Goal: Task Accomplishment & Management: Manage account settings

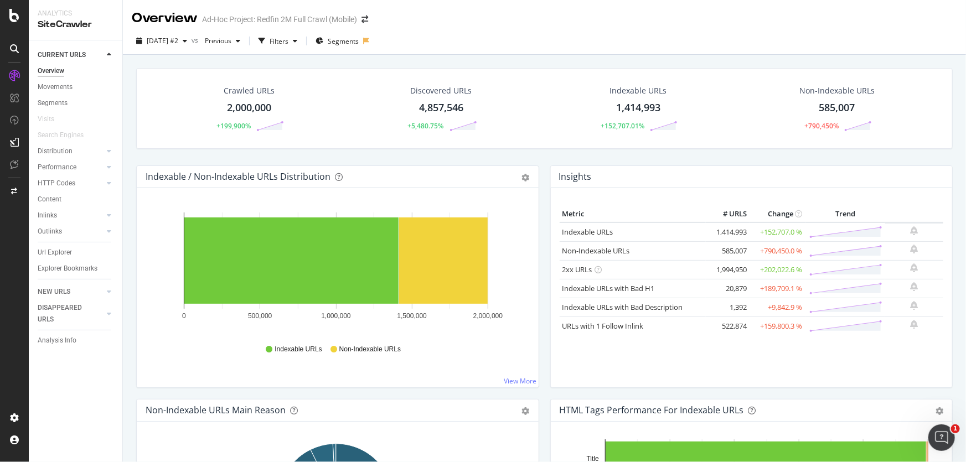
click at [53, 24] on div "SiteCrawler" at bounding box center [76, 24] width 76 height 13
click at [10, 20] on icon at bounding box center [14, 15] width 10 height 13
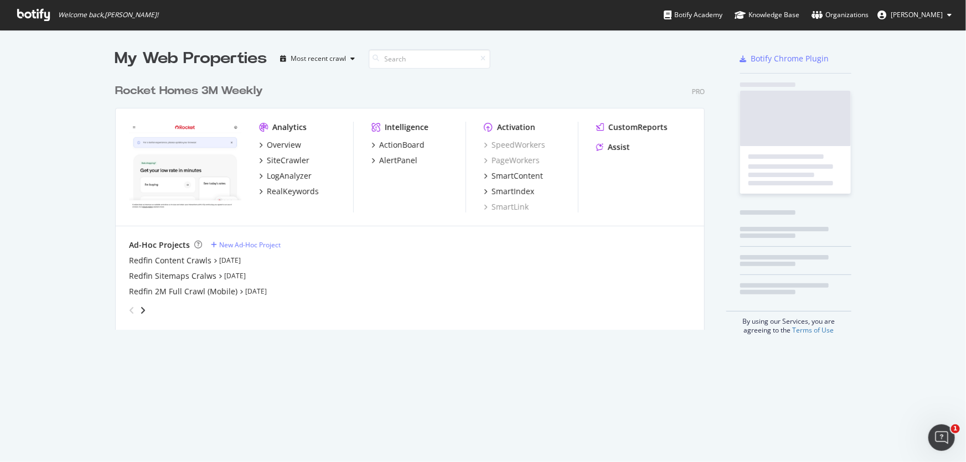
scroll to position [454, 951]
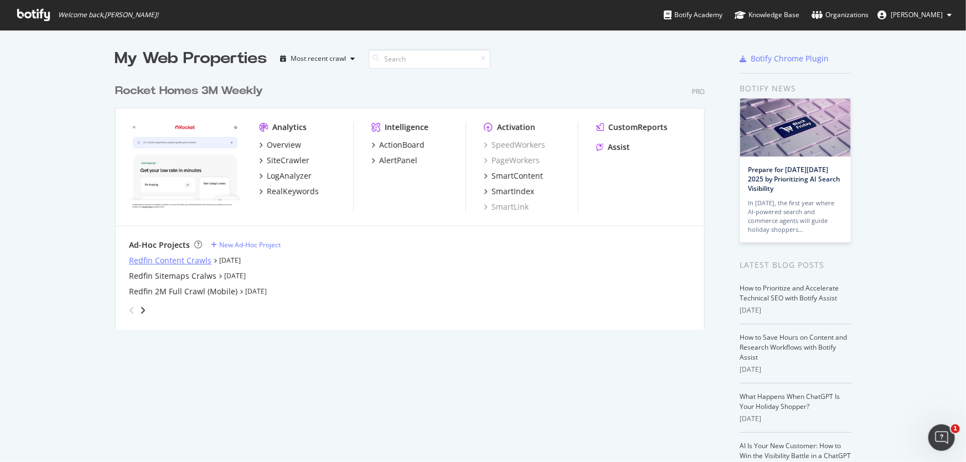
click at [166, 265] on div "Redfin Content Crawls" at bounding box center [170, 260] width 82 height 11
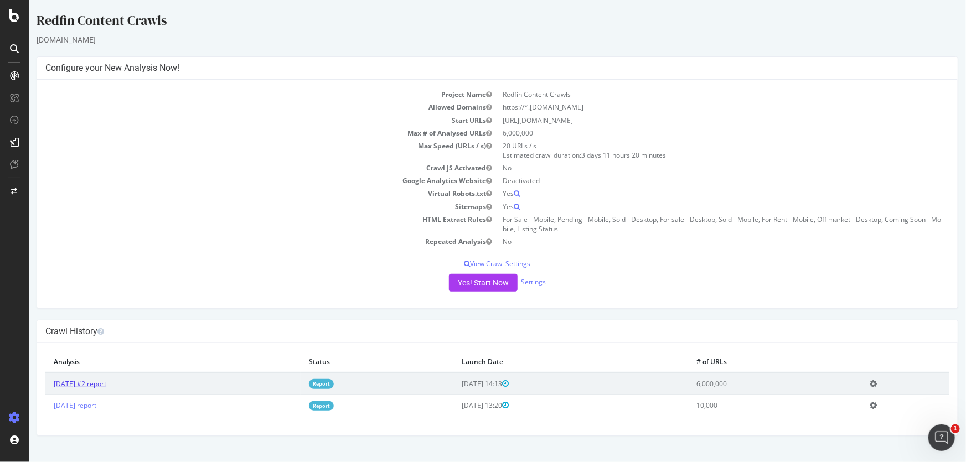
click at [92, 384] on link "[DATE] #2 report" at bounding box center [79, 383] width 53 height 9
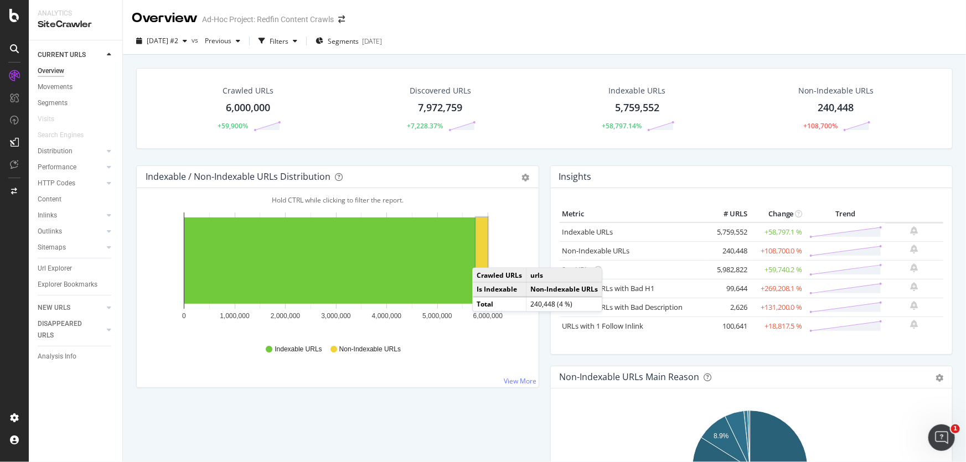
click at [483, 256] on rect "A chart." at bounding box center [482, 261] width 12 height 86
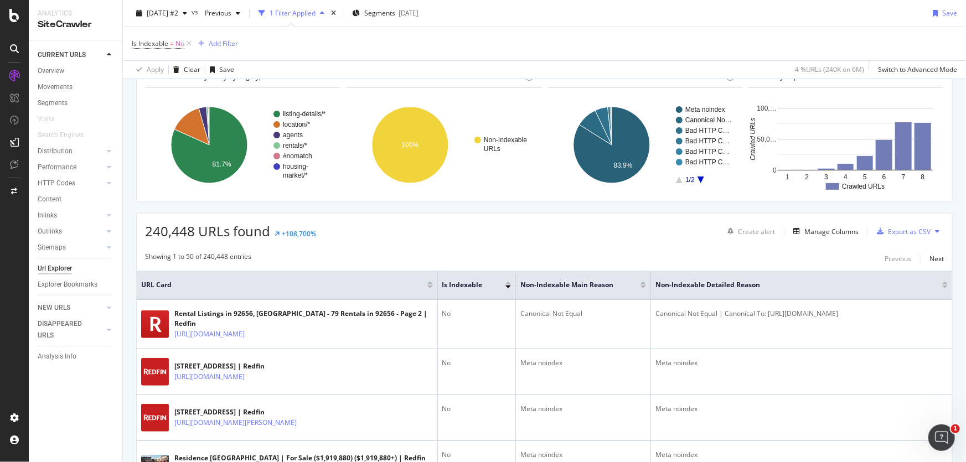
scroll to position [201, 0]
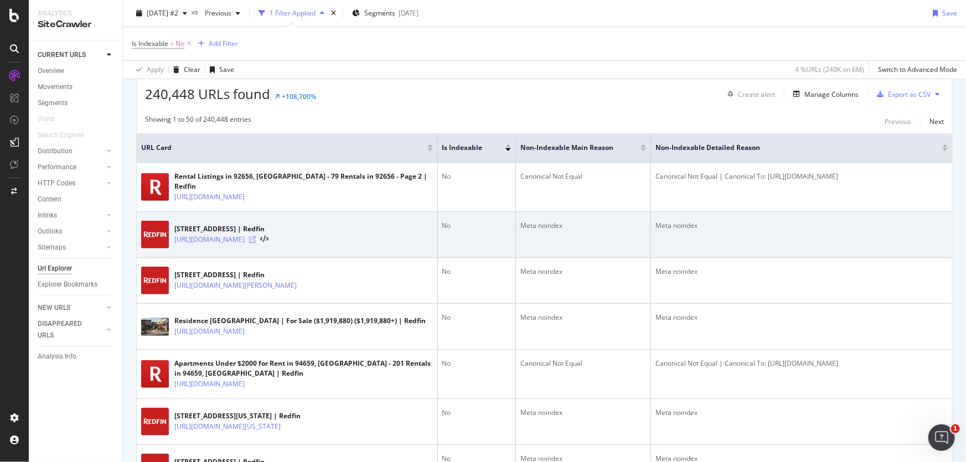
click at [256, 237] on icon at bounding box center [252, 239] width 7 height 7
click at [245, 234] on link "[URL][DOMAIN_NAME]" at bounding box center [209, 239] width 70 height 11
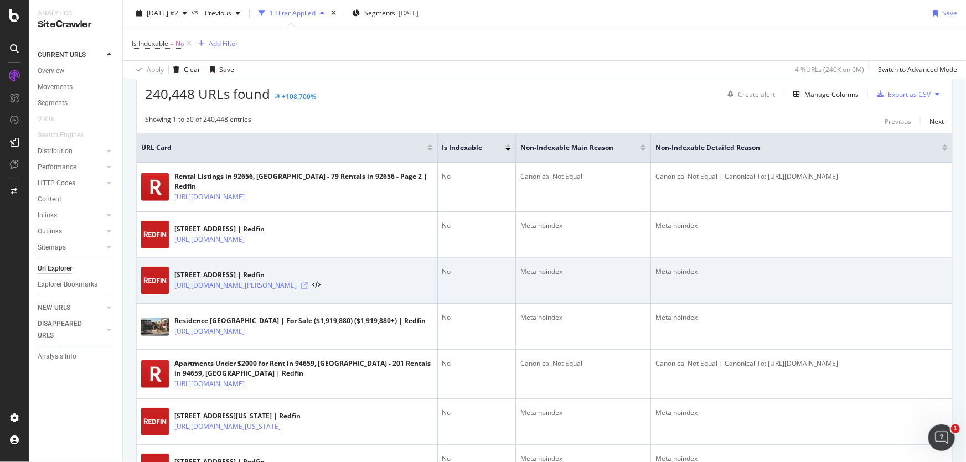
click at [308, 284] on icon at bounding box center [304, 285] width 7 height 7
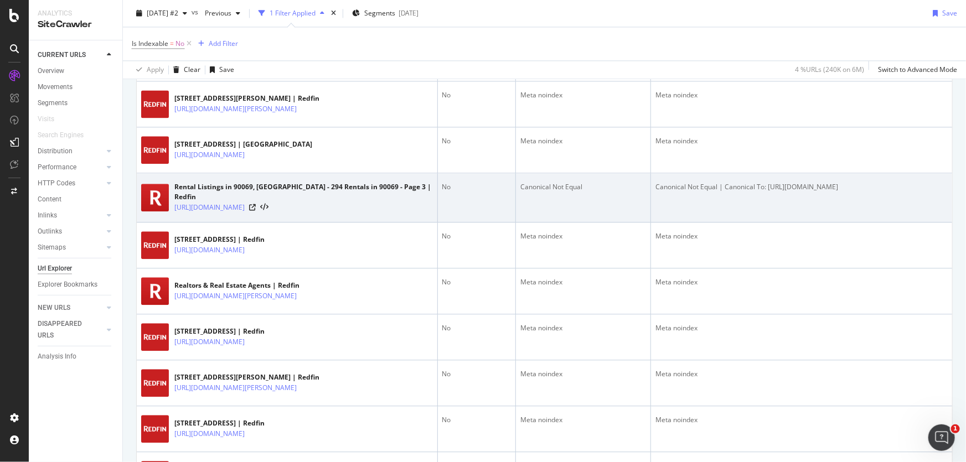
scroll to position [1257, 0]
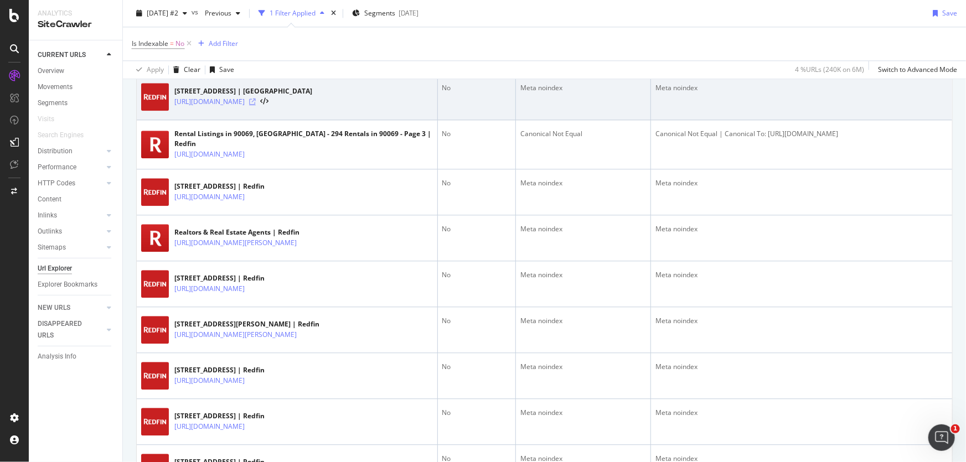
click at [256, 105] on icon at bounding box center [252, 102] width 7 height 7
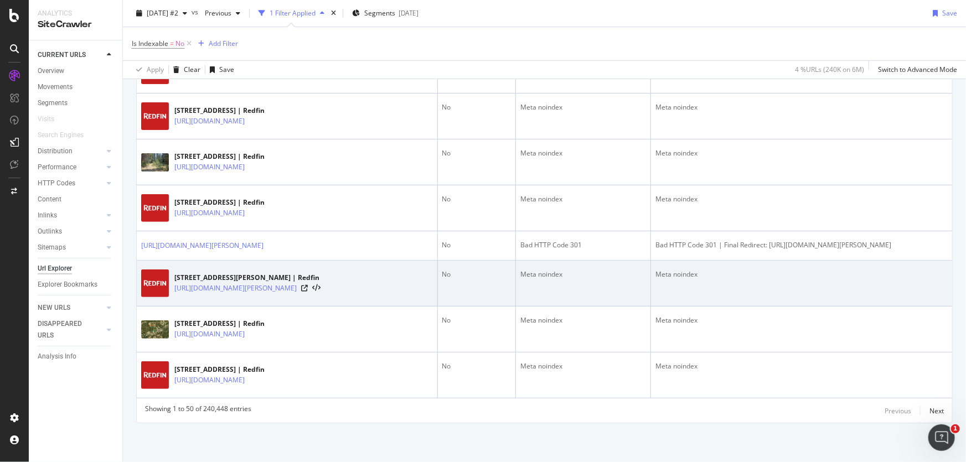
scroll to position [2428, 0]
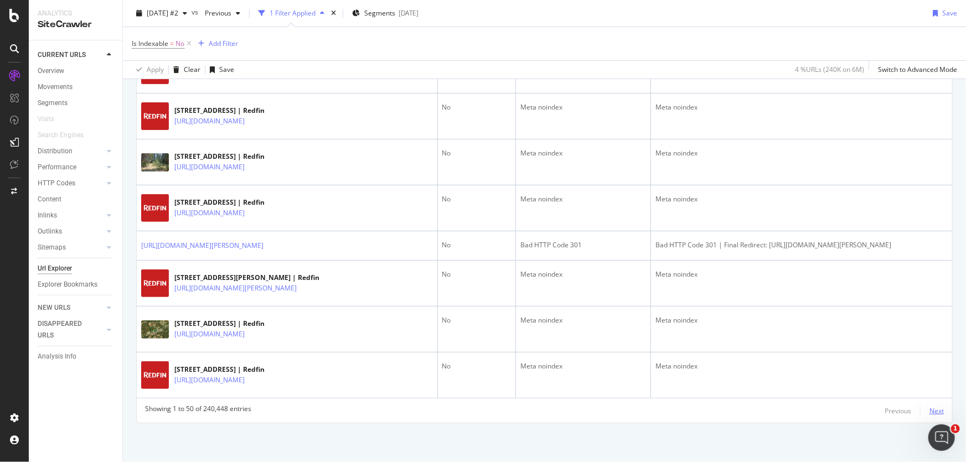
click at [929, 410] on div "Next" at bounding box center [936, 410] width 14 height 9
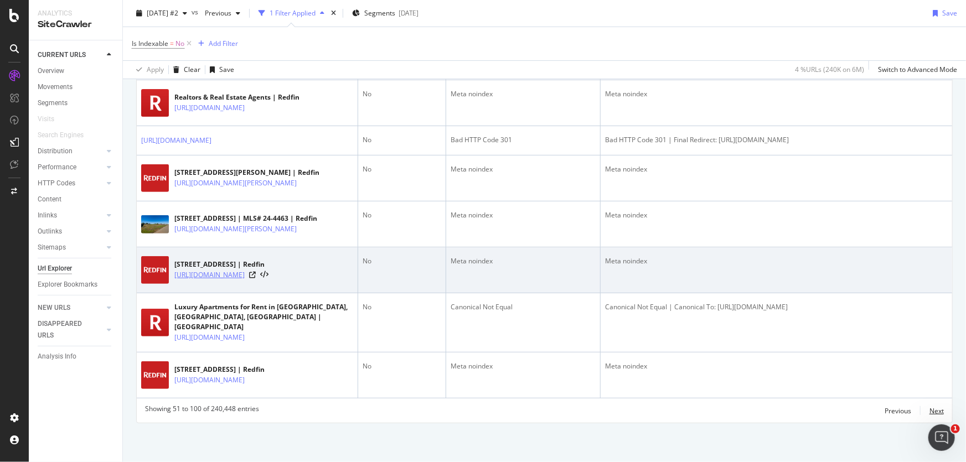
scroll to position [2529, 0]
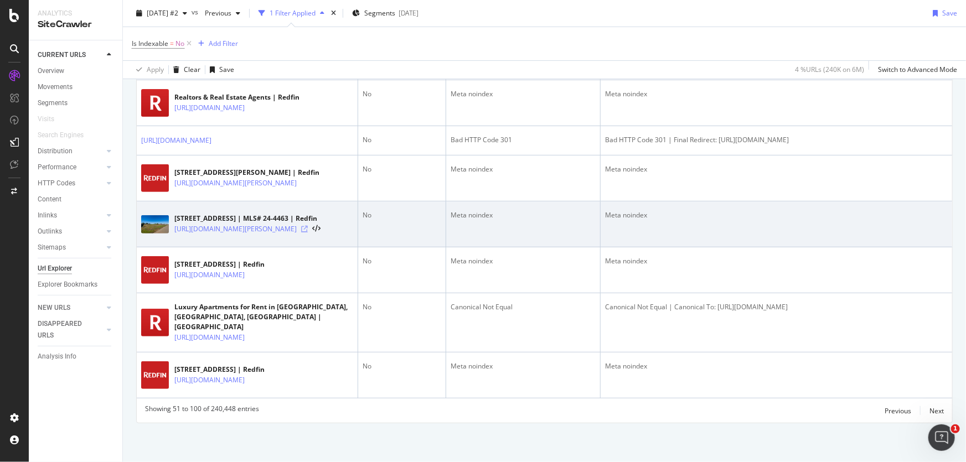
click at [308, 232] on icon at bounding box center [304, 229] width 7 height 7
click at [274, 235] on link "[URL][DOMAIN_NAME][PERSON_NAME]" at bounding box center [235, 229] width 122 height 11
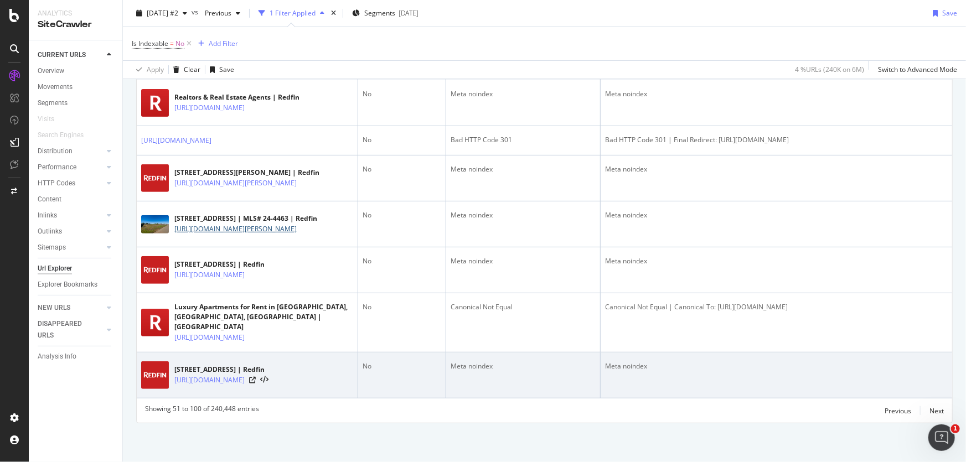
scroll to position [2602, 0]
click at [256, 377] on icon at bounding box center [252, 380] width 7 height 7
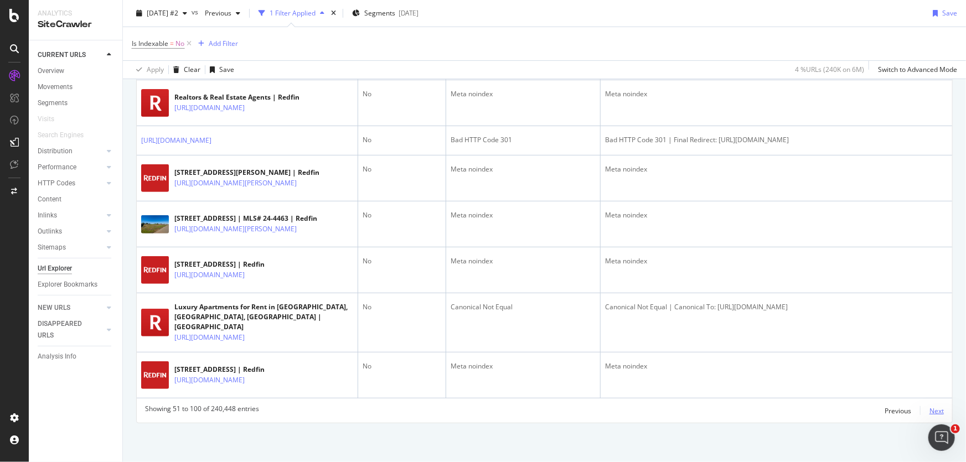
click at [929, 411] on div "Next" at bounding box center [936, 410] width 14 height 9
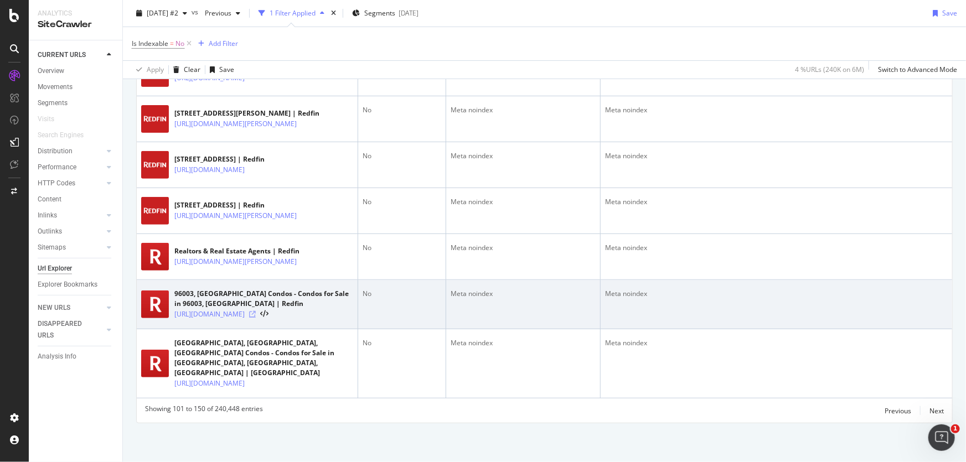
click at [256, 318] on icon at bounding box center [252, 314] width 7 height 7
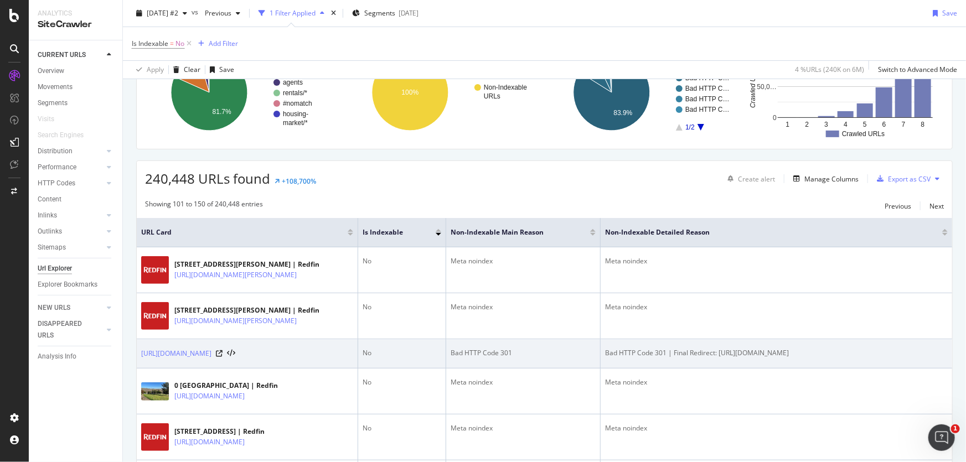
scroll to position [0, 0]
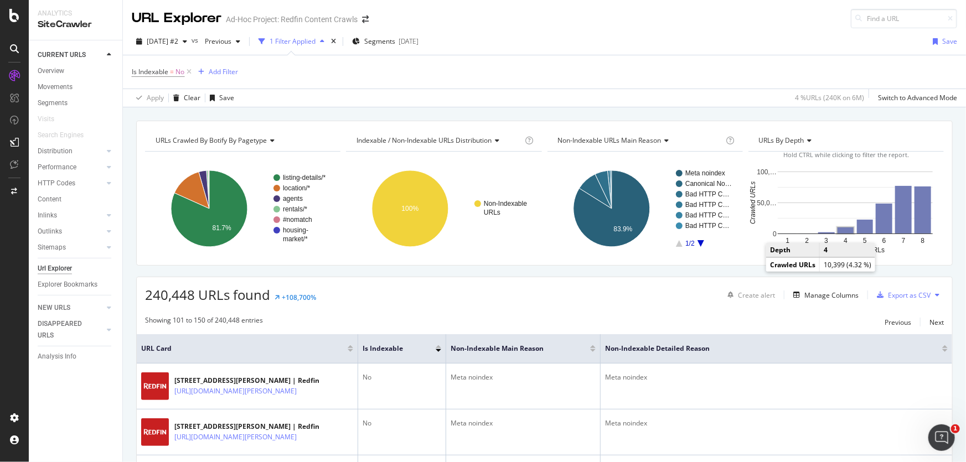
click at [837, 228] on rect "A chart." at bounding box center [845, 230] width 16 height 6
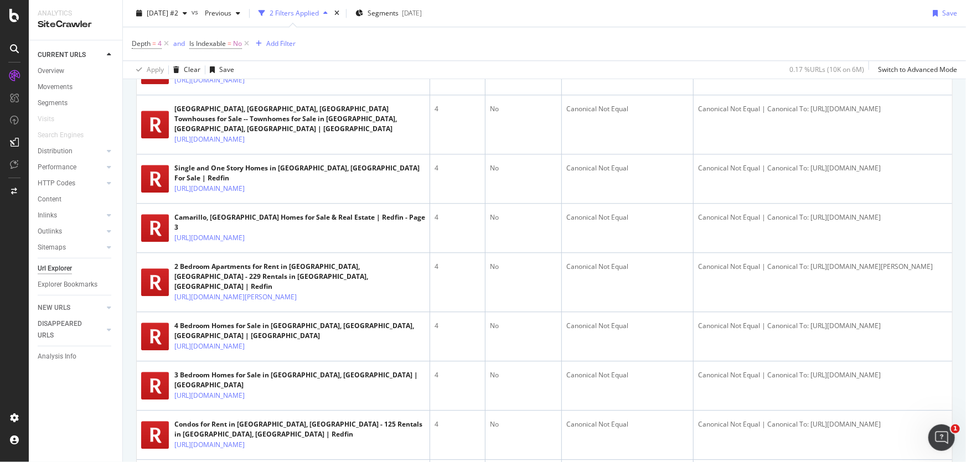
scroll to position [1126, 0]
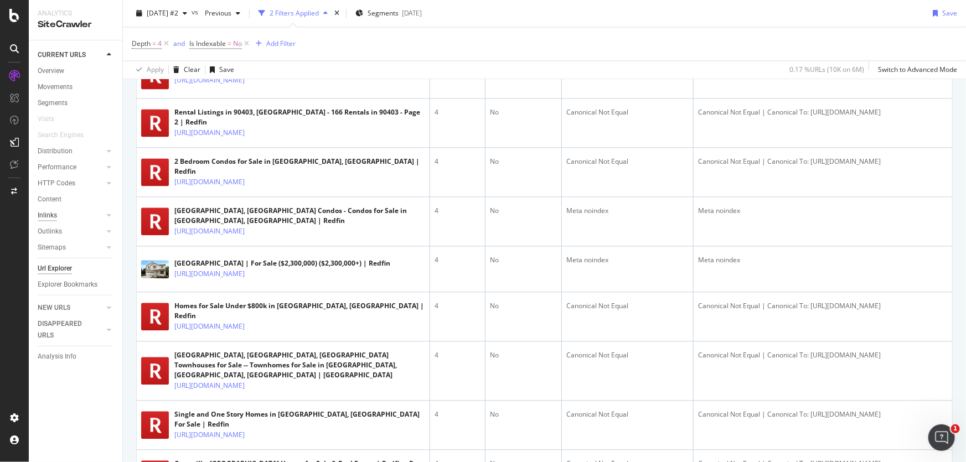
click at [51, 213] on div "Inlinks" at bounding box center [47, 216] width 19 height 12
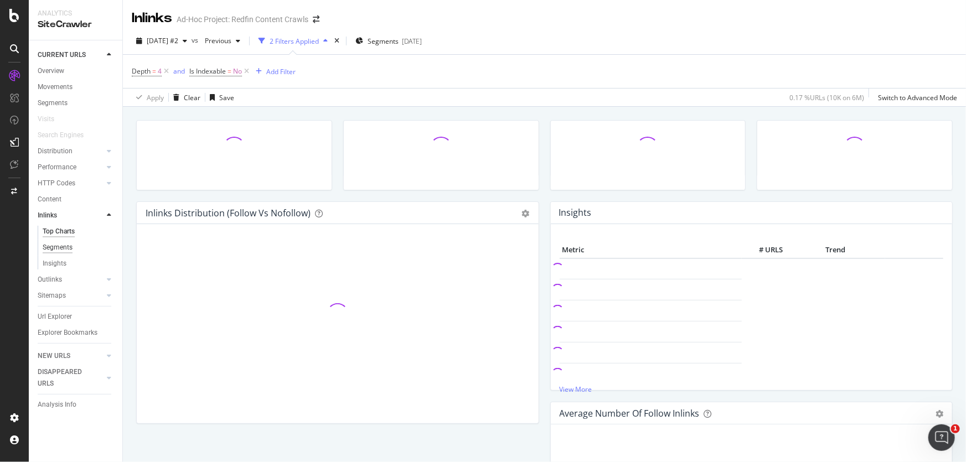
click at [59, 247] on div "Segments" at bounding box center [58, 248] width 30 height 12
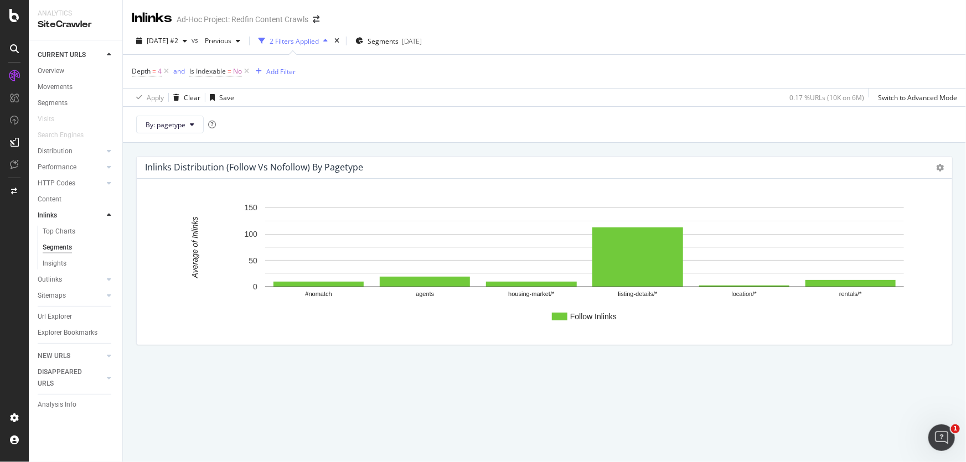
click at [315, 43] on div "2 Filters Applied" at bounding box center [294, 41] width 49 height 9
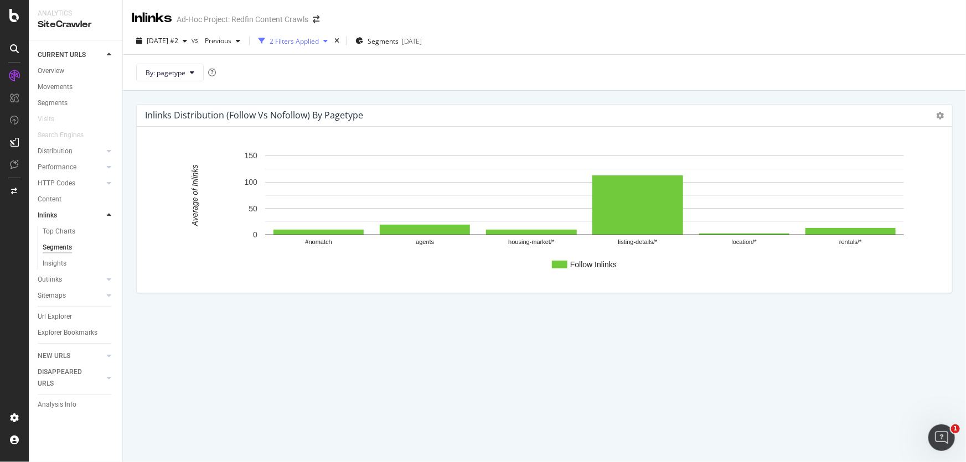
click at [319, 42] on div "2 Filters Applied" at bounding box center [294, 41] width 49 height 9
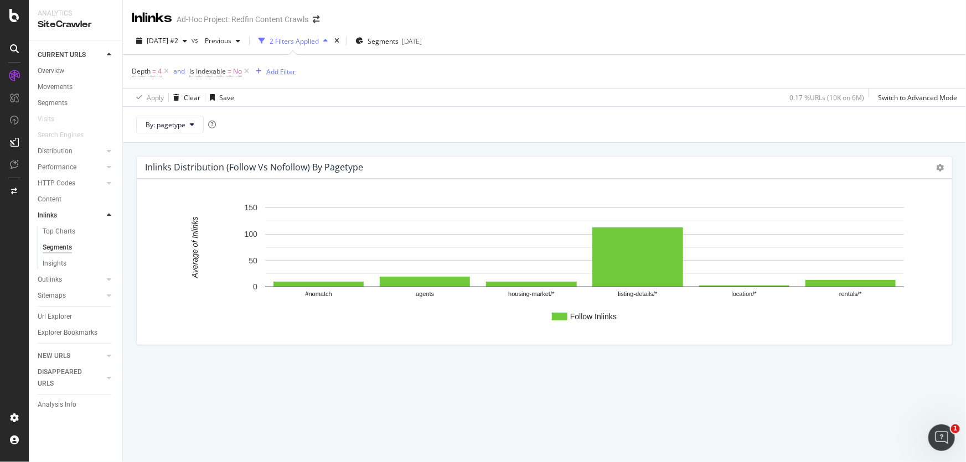
click at [278, 76] on div "Add Filter" at bounding box center [280, 71] width 29 height 9
click at [245, 70] on icon at bounding box center [246, 71] width 9 height 11
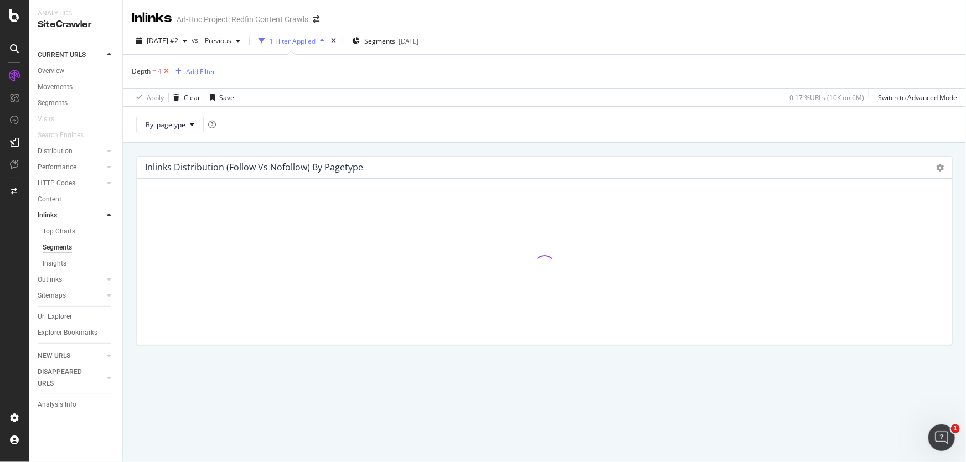
click at [166, 72] on icon at bounding box center [166, 71] width 9 height 11
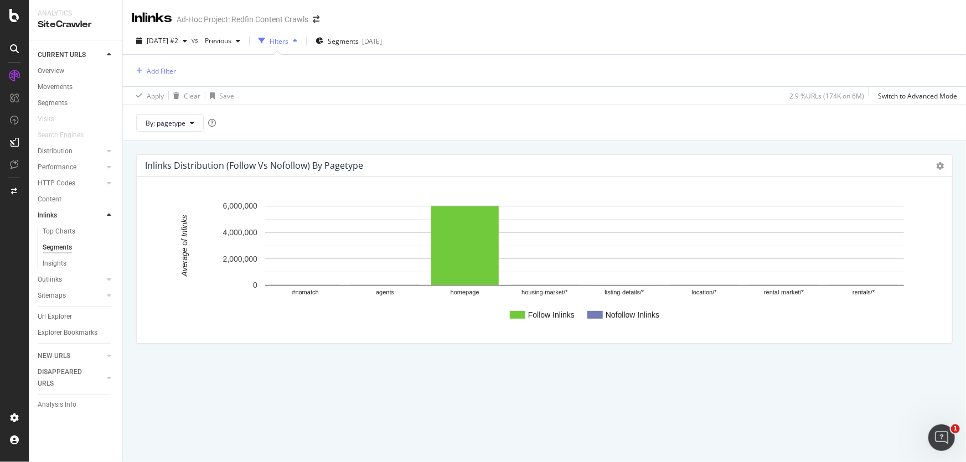
click at [624, 283] on rect "A chart." at bounding box center [584, 246] width 639 height 80
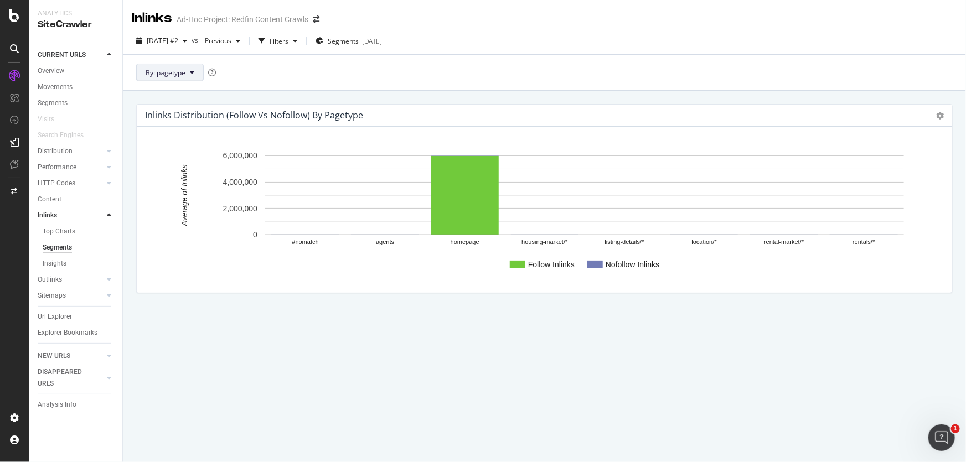
click at [200, 73] on button "By: pagetype" at bounding box center [170, 73] width 68 height 18
click at [275, 56] on div "By: pagetype" at bounding box center [544, 72] width 843 height 36
click at [288, 42] on div "Filters" at bounding box center [279, 41] width 19 height 9
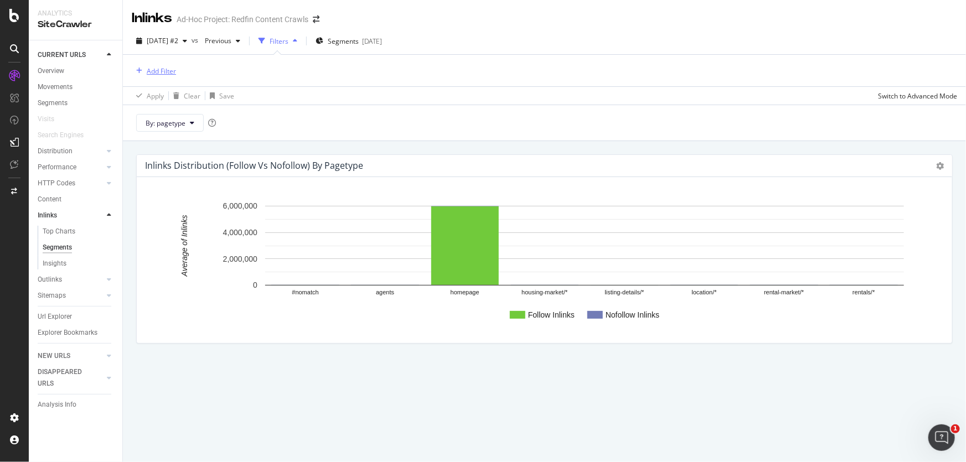
click at [158, 67] on div "Add Filter" at bounding box center [161, 70] width 29 height 9
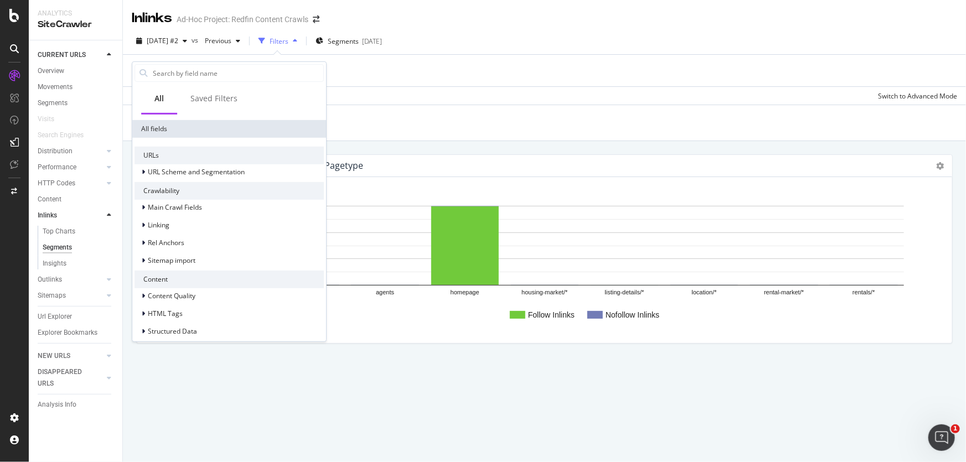
scroll to position [151, 0]
click at [465, 117] on div "By: pagetype" at bounding box center [544, 123] width 843 height 36
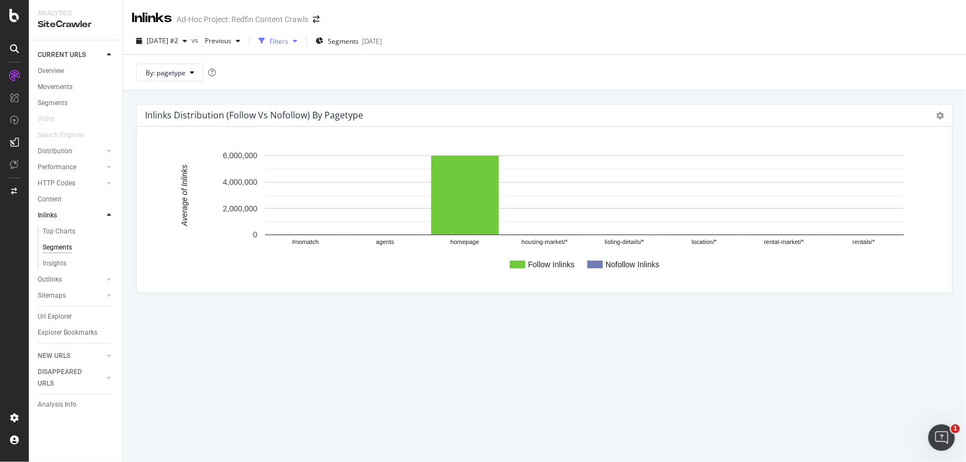
click at [288, 44] on div "Filters" at bounding box center [279, 41] width 19 height 9
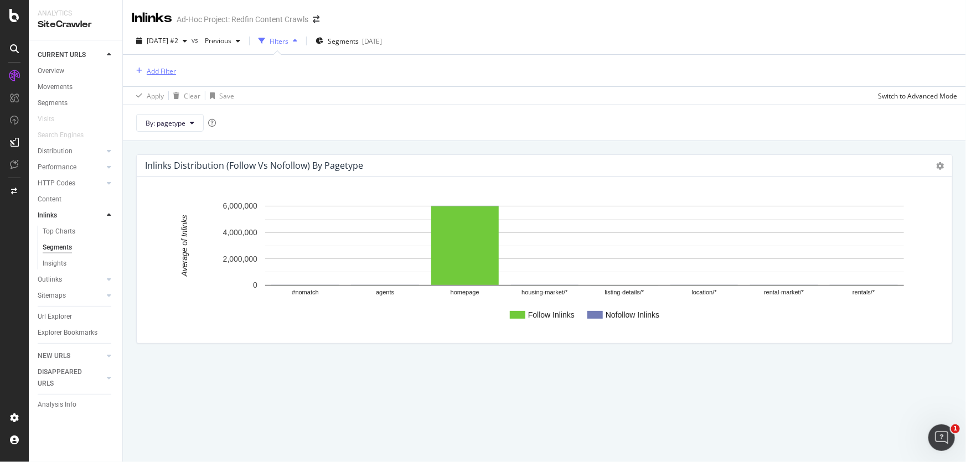
click at [160, 72] on div "Add Filter" at bounding box center [161, 70] width 29 height 9
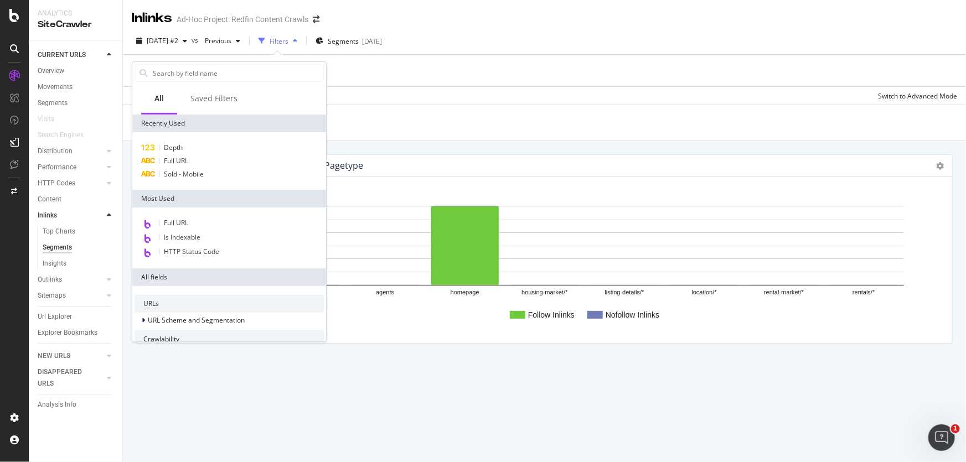
scroll to position [189, 0]
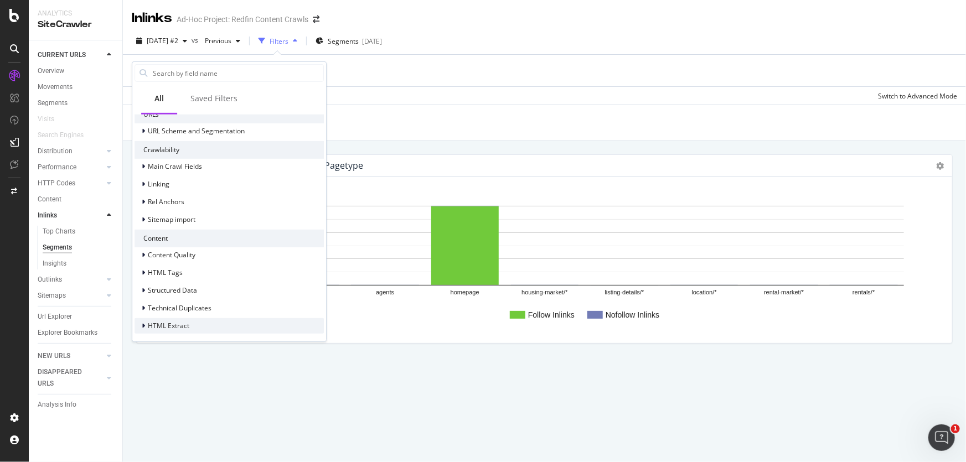
click at [178, 329] on div "HTML Extract" at bounding box center [169, 325] width 42 height 9
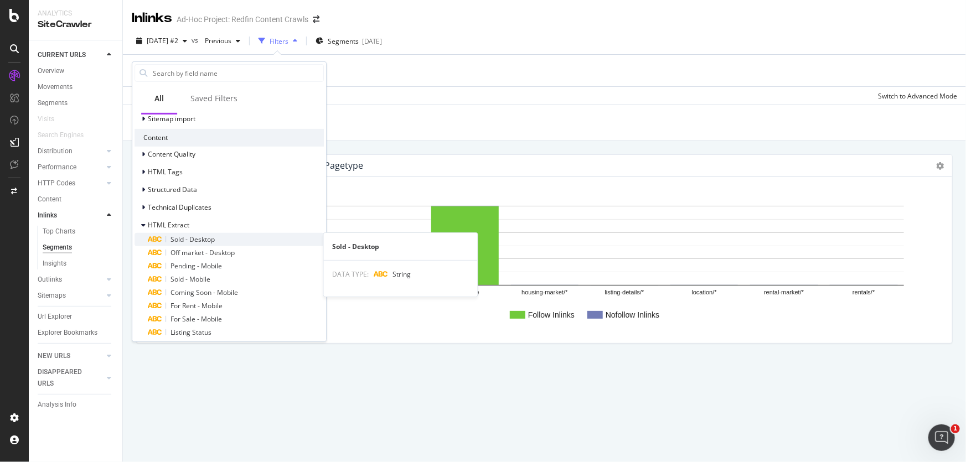
click at [187, 237] on span "Sold - Desktop" at bounding box center [192, 239] width 44 height 9
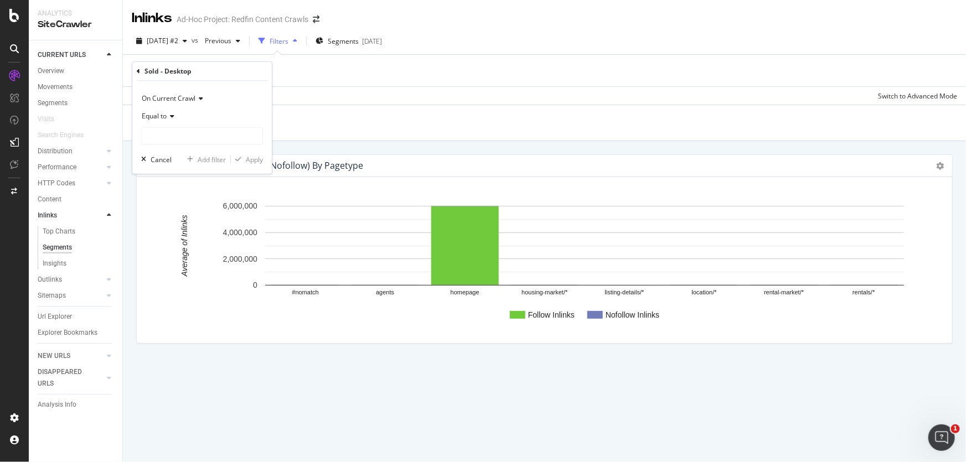
click at [163, 119] on span "Equal to" at bounding box center [154, 115] width 25 height 9
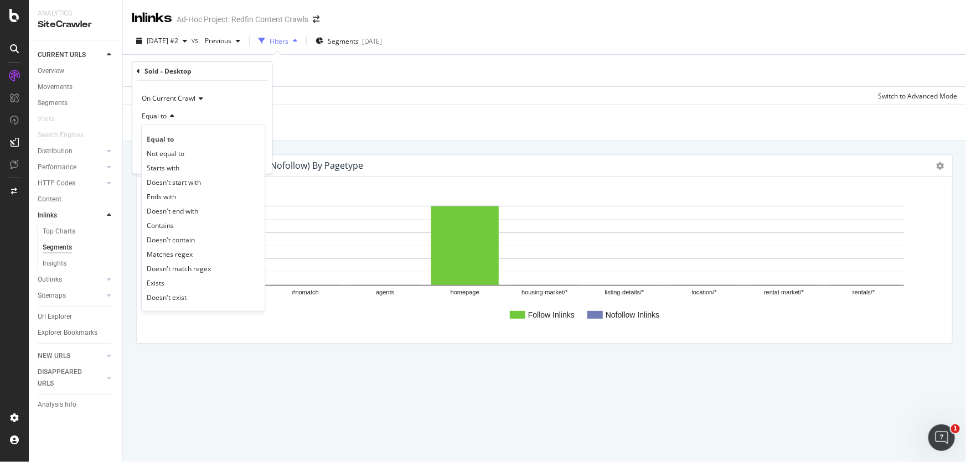
click at [230, 117] on div "Equal to" at bounding box center [202, 116] width 122 height 18
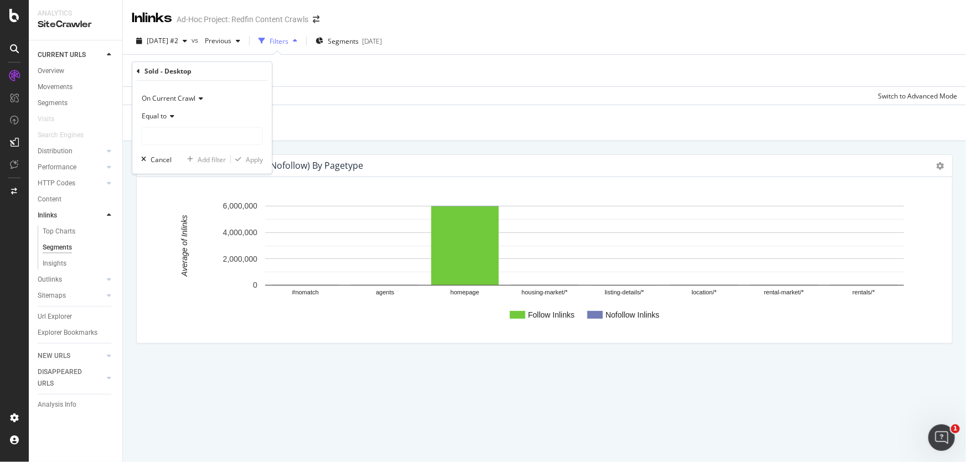
click at [193, 102] on span "On Current Crawl" at bounding box center [169, 98] width 54 height 9
click at [245, 100] on div "On Current Crawl" at bounding box center [202, 99] width 122 height 18
click at [172, 139] on input "text" at bounding box center [202, 136] width 121 height 18
click at [140, 70] on div "Sold - Desktop" at bounding box center [202, 71] width 131 height 19
click at [138, 70] on icon at bounding box center [138, 71] width 3 height 7
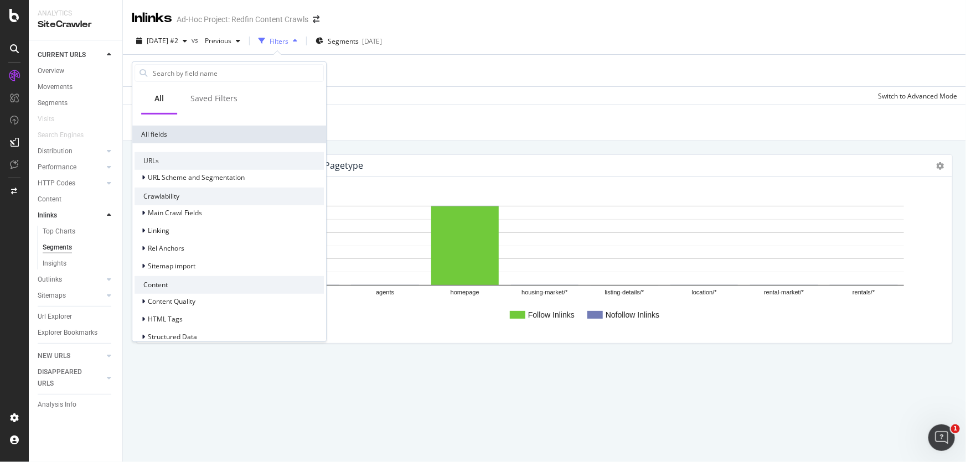
scroll to position [189, 0]
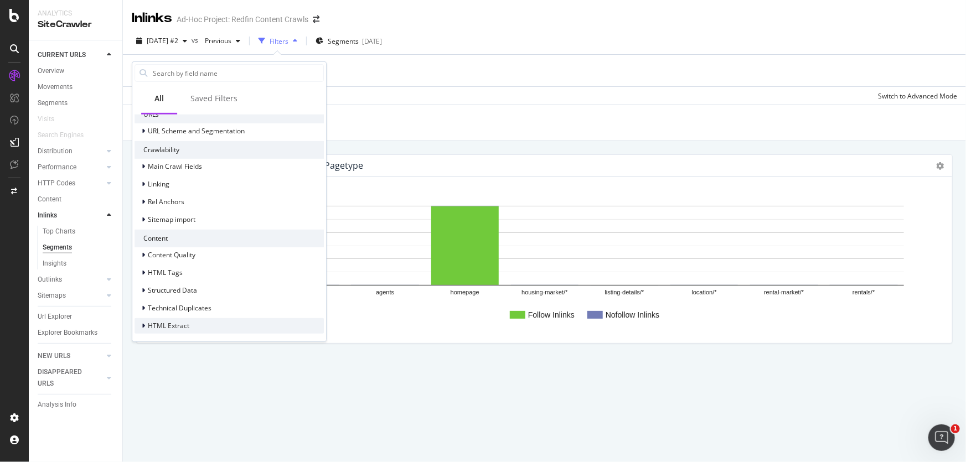
click at [186, 321] on span "HTML Extract" at bounding box center [169, 325] width 42 height 9
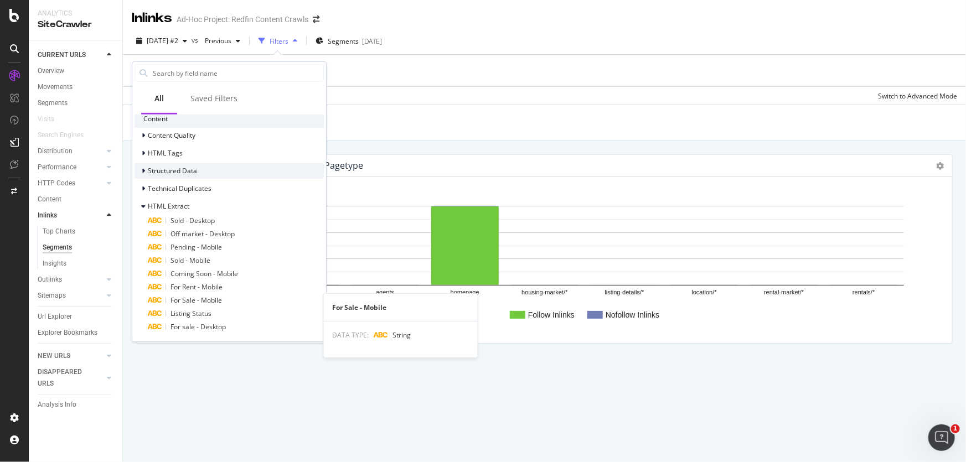
scroll to position [158, 0]
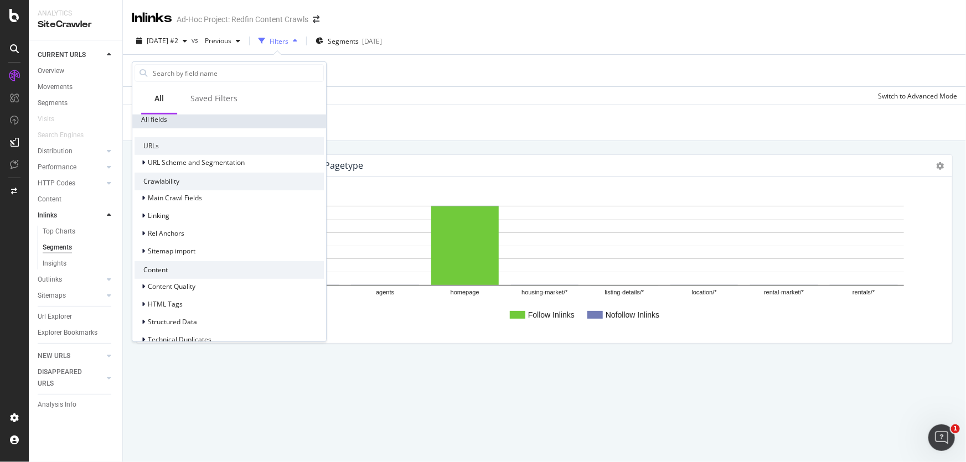
click at [422, 71] on div "Add Filter" at bounding box center [544, 71] width 825 height 32
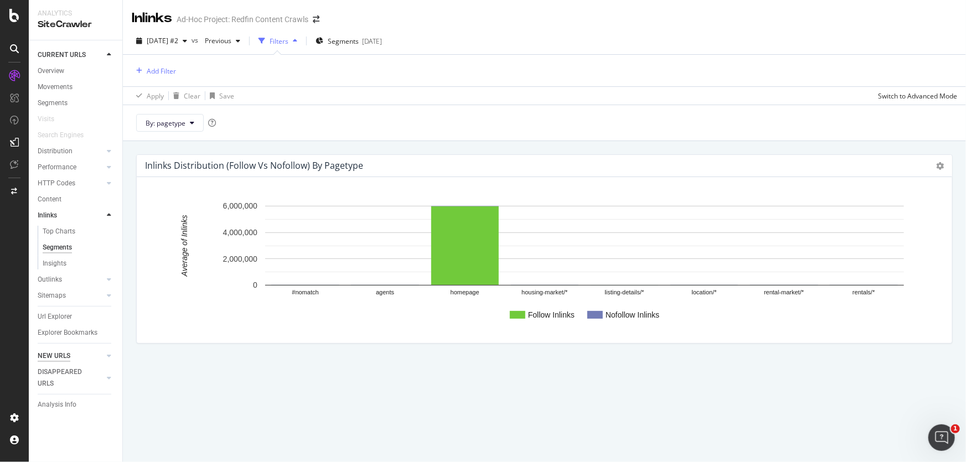
click at [58, 315] on div "Url Explorer" at bounding box center [55, 317] width 34 height 12
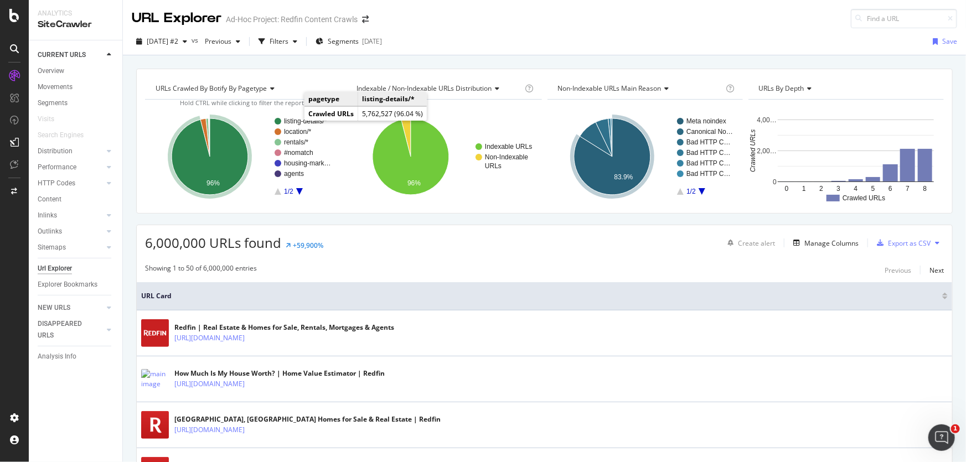
click at [301, 120] on text "listing-details/*" at bounding box center [305, 121] width 43 height 8
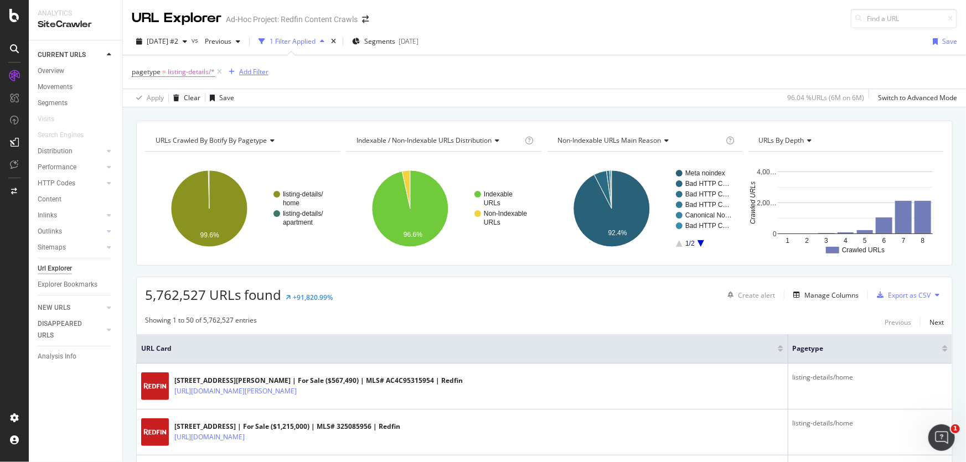
click at [251, 70] on div "Add Filter" at bounding box center [253, 71] width 29 height 9
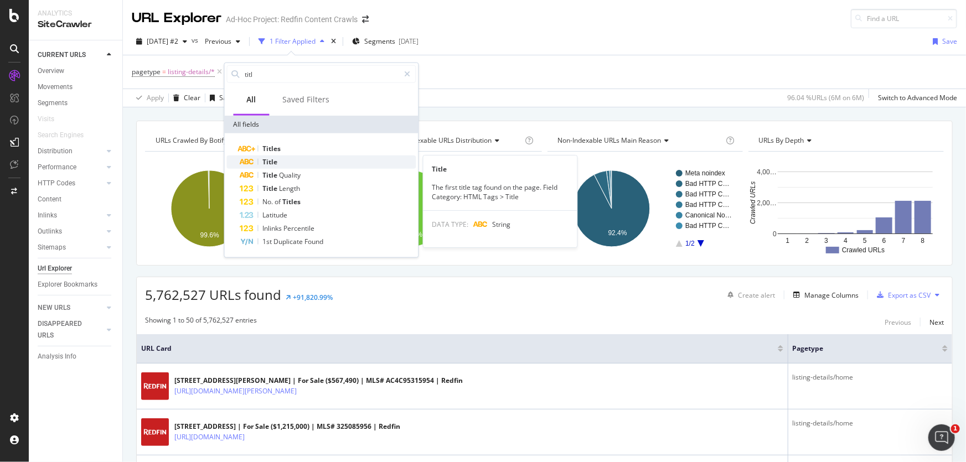
type input "titl"
click at [286, 162] on div "Title" at bounding box center [328, 162] width 176 height 13
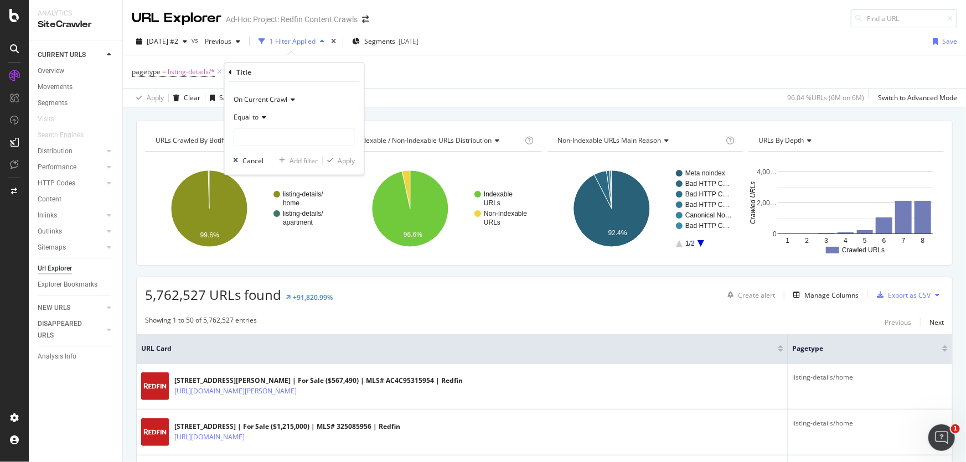
click at [253, 113] on span "Equal to" at bounding box center [246, 116] width 25 height 9
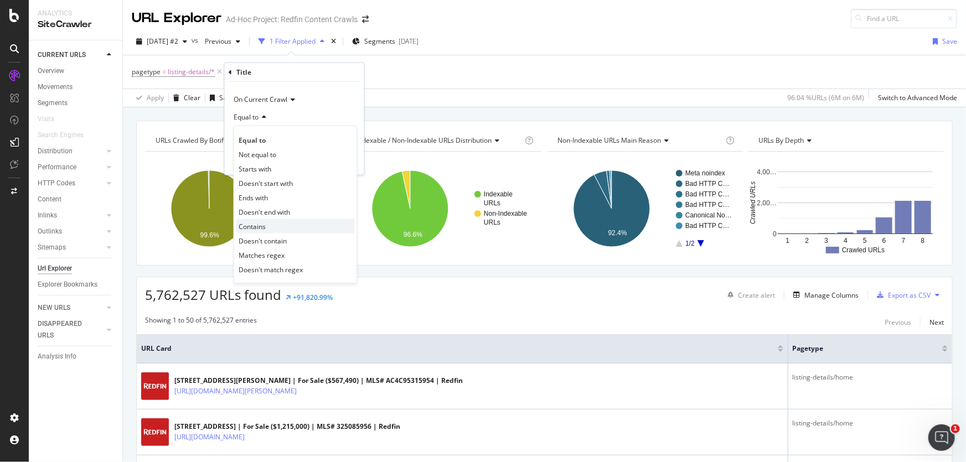
click at [270, 224] on div "Contains" at bounding box center [295, 226] width 118 height 14
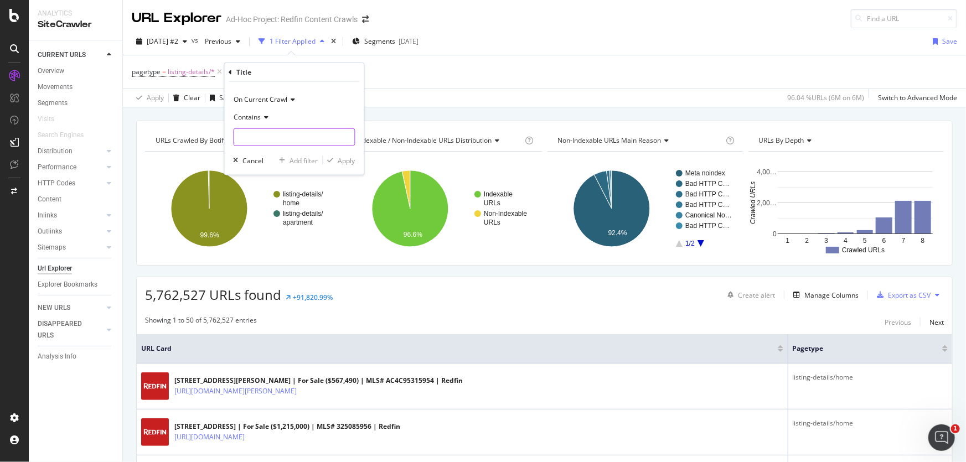
click at [254, 134] on input "text" at bounding box center [294, 137] width 121 height 18
type input "For Sale"
click at [349, 160] on div "Apply" at bounding box center [346, 160] width 17 height 9
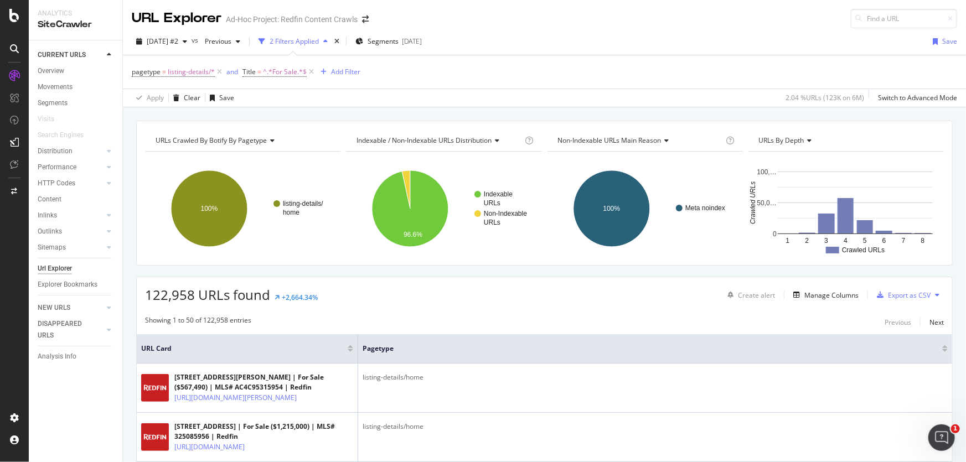
click at [632, 140] on span "Non-Indexable URLs Main Reason" at bounding box center [609, 140] width 103 height 9
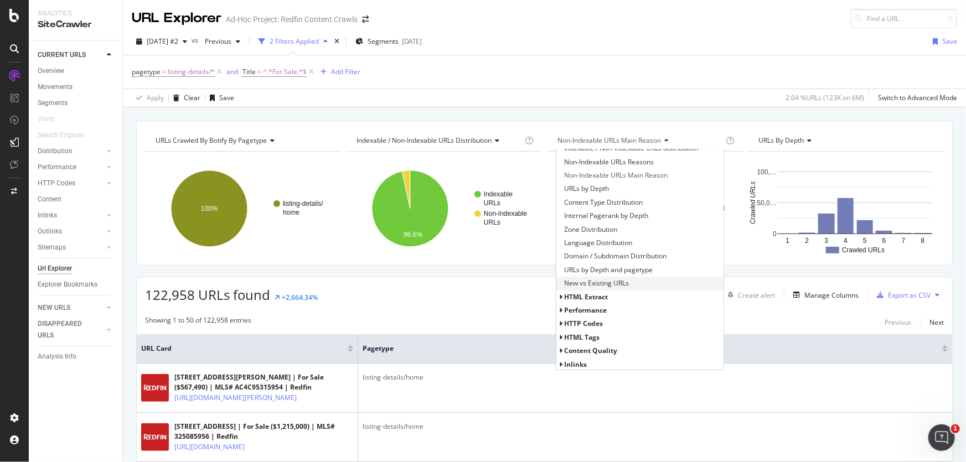
scroll to position [76, 0]
click at [588, 255] on span "HTML Extract" at bounding box center [587, 254] width 44 height 9
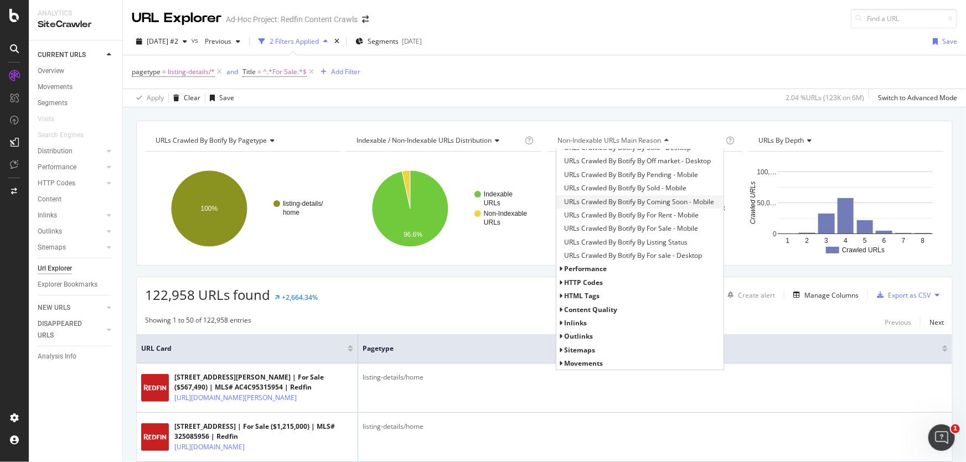
scroll to position [198, 0]
click at [604, 245] on span "URLs Crawled By Botify By Listing Status" at bounding box center [626, 241] width 123 height 11
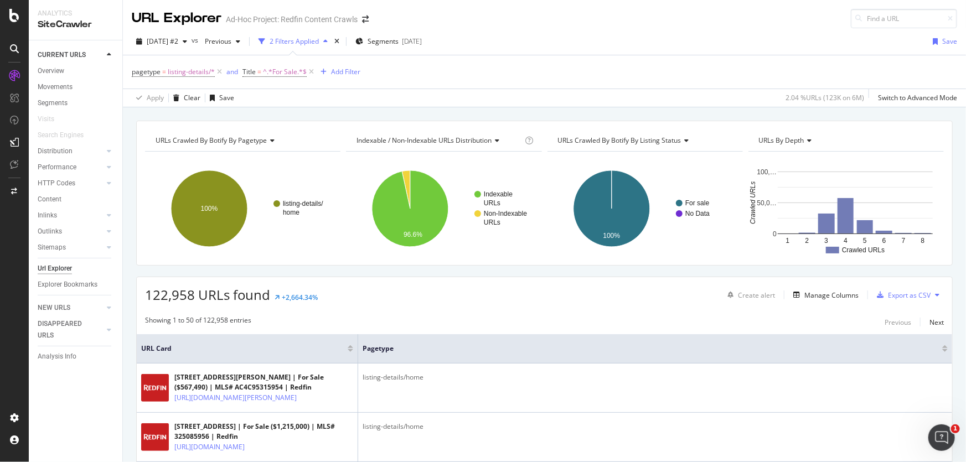
click at [635, 142] on span "URLs Crawled By Botify By Listing Status" at bounding box center [619, 140] width 123 height 9
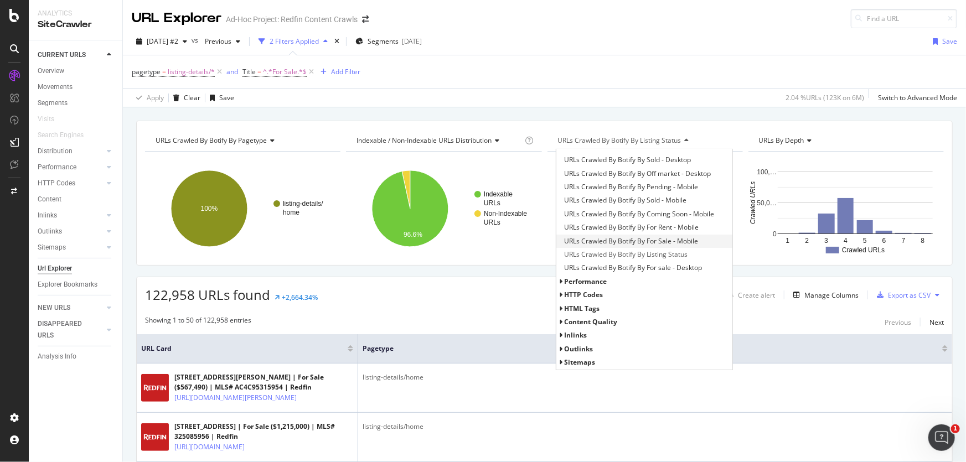
scroll to position [35, 0]
click at [577, 323] on span "Inlinks" at bounding box center [576, 322] width 23 height 9
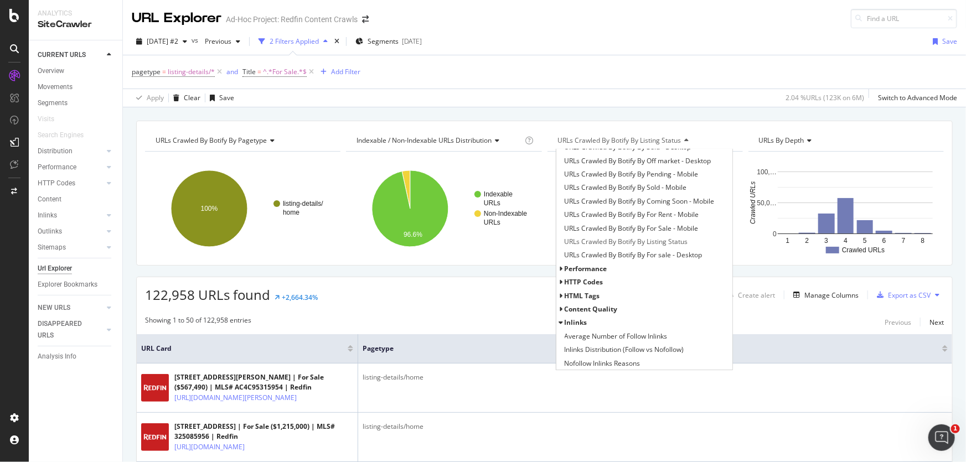
click at [577, 323] on span "Inlinks" at bounding box center [576, 322] width 23 height 9
click at [585, 336] on span "Average Number of Follow Inlinks" at bounding box center [616, 336] width 103 height 11
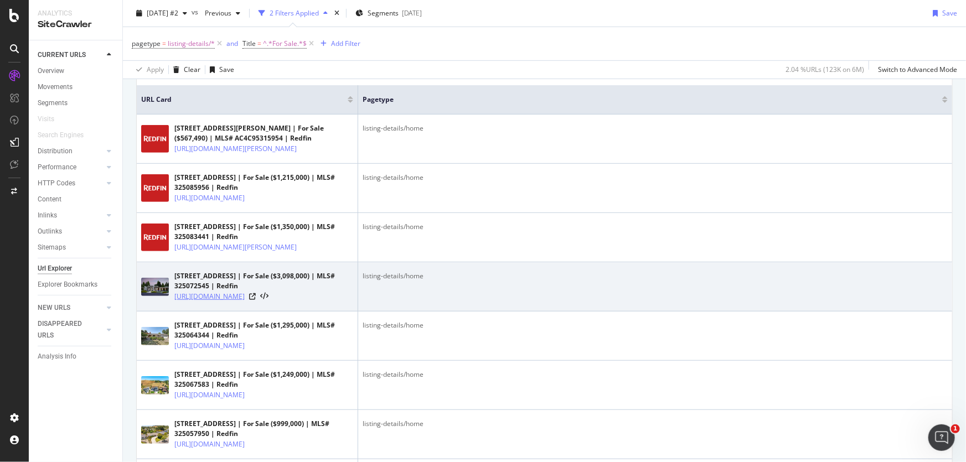
scroll to position [251, 0]
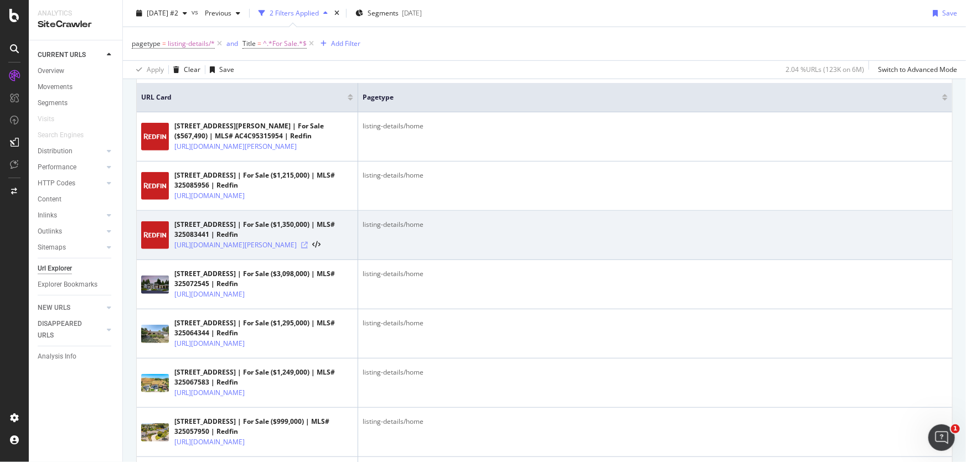
click at [308, 248] on icon at bounding box center [304, 245] width 7 height 7
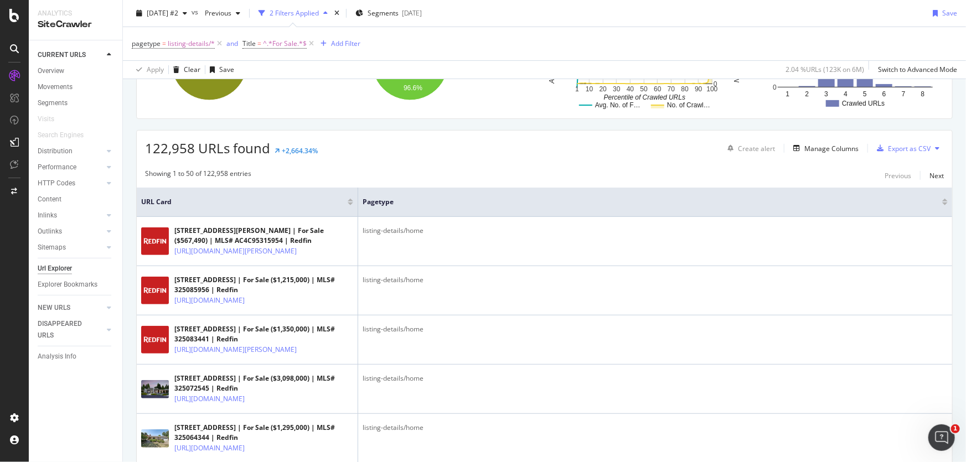
scroll to position [0, 0]
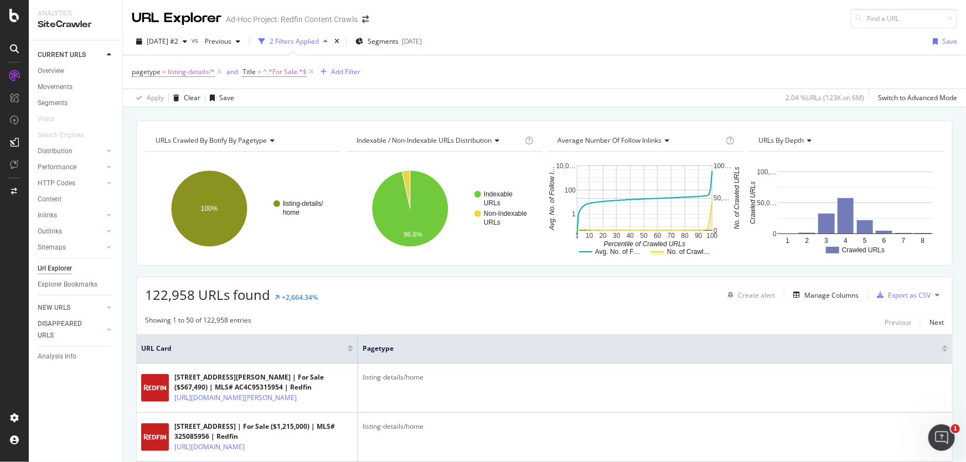
click at [622, 138] on span "Average Number of Follow Inlinks" at bounding box center [610, 140] width 104 height 9
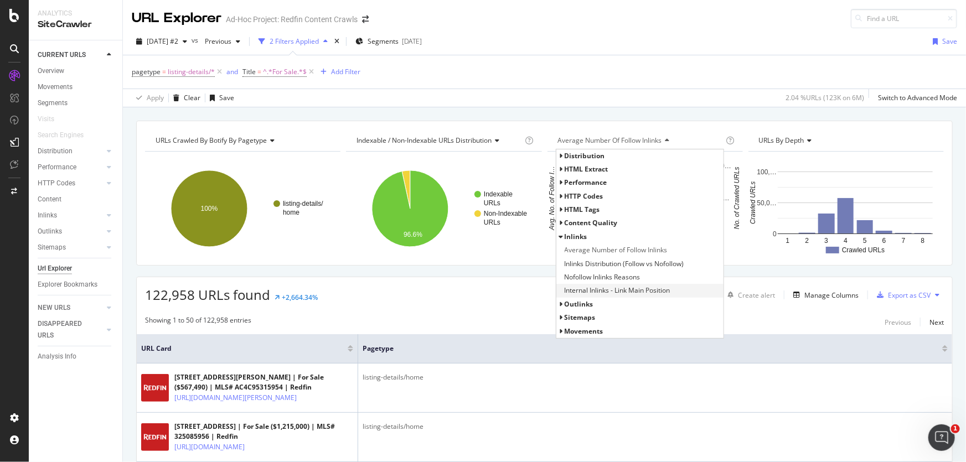
click at [615, 291] on span "Internal Inlinks - Link Main Position" at bounding box center [618, 290] width 106 height 11
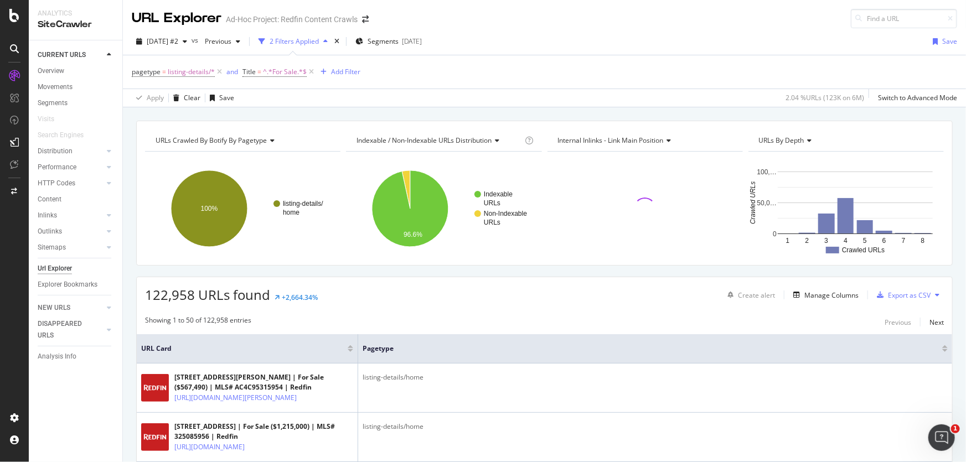
click at [613, 138] on span "Internal Inlinks - Link Main Position" at bounding box center [611, 140] width 106 height 9
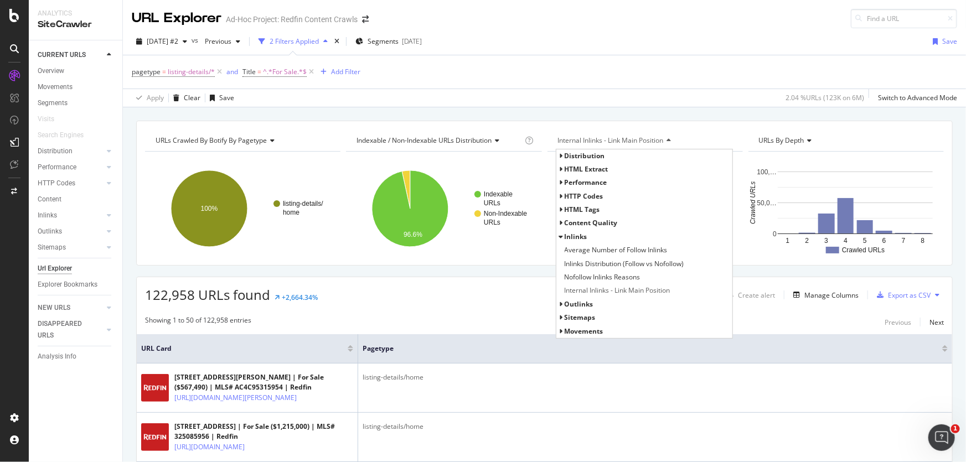
click at [580, 224] on span "Content Quality" at bounding box center [591, 222] width 53 height 9
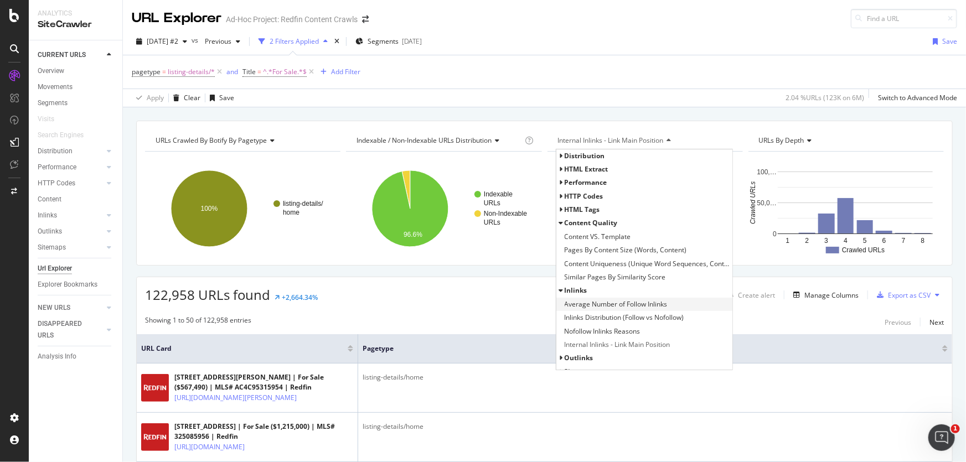
click at [625, 302] on span "Average Number of Follow Inlinks" at bounding box center [616, 304] width 103 height 11
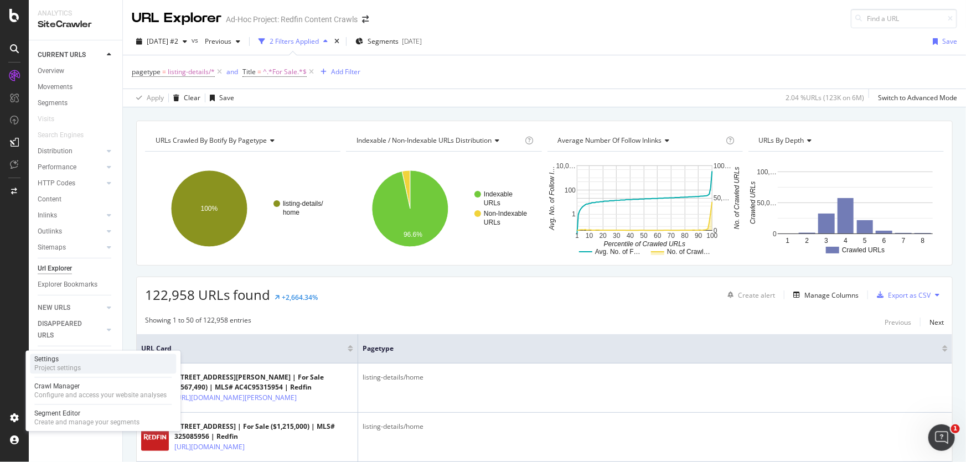
click at [50, 363] on div "Settings" at bounding box center [57, 359] width 46 height 9
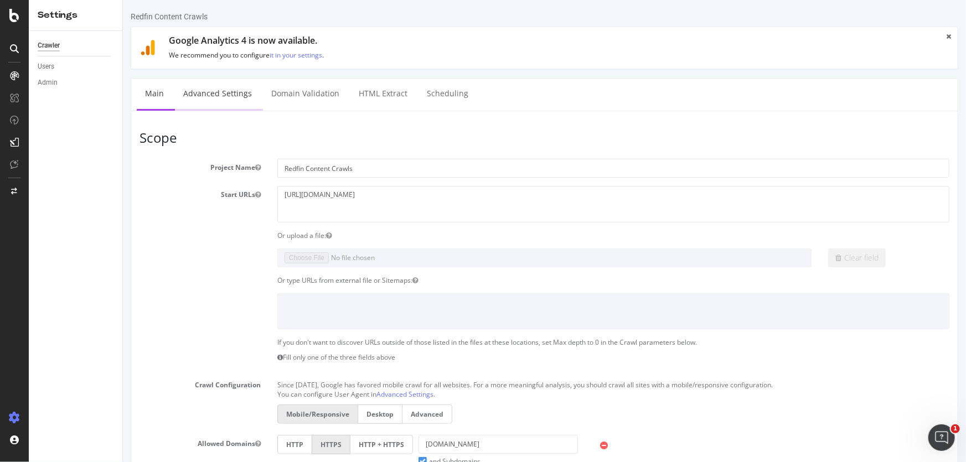
click at [229, 88] on link "Advanced Settings" at bounding box center [216, 94] width 85 height 30
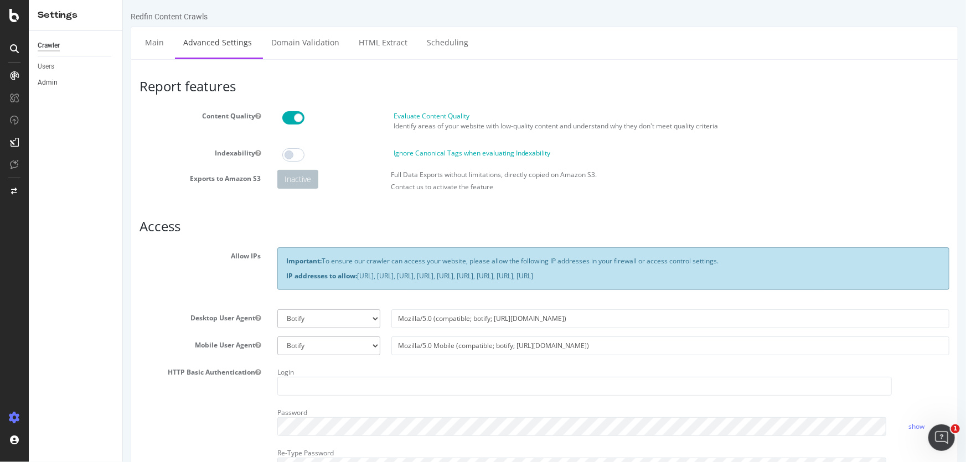
click at [60, 80] on link "Admin" at bounding box center [76, 83] width 77 height 12
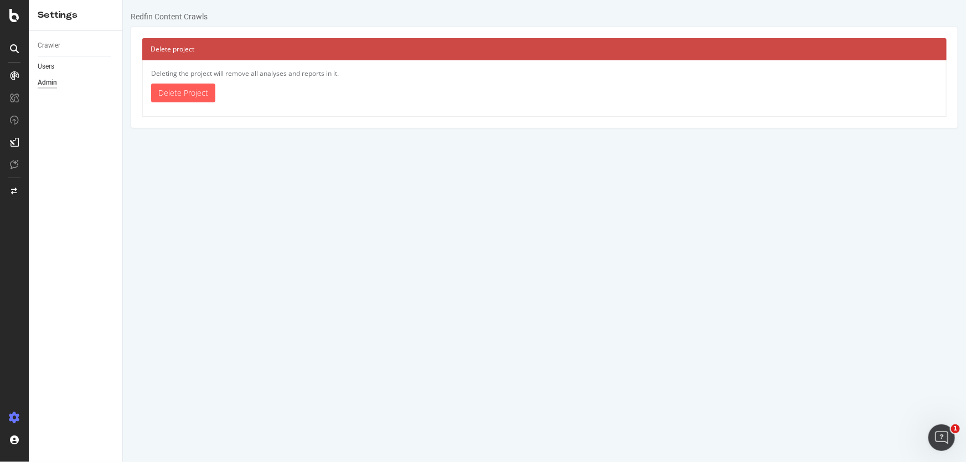
click at [55, 62] on link "Users" at bounding box center [76, 67] width 77 height 12
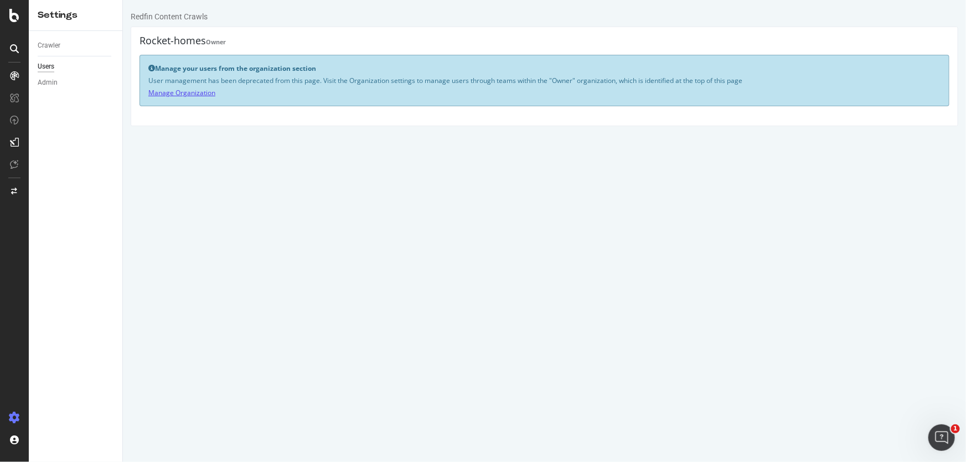
click at [190, 92] on link "Manage Organization" at bounding box center [181, 92] width 67 height 9
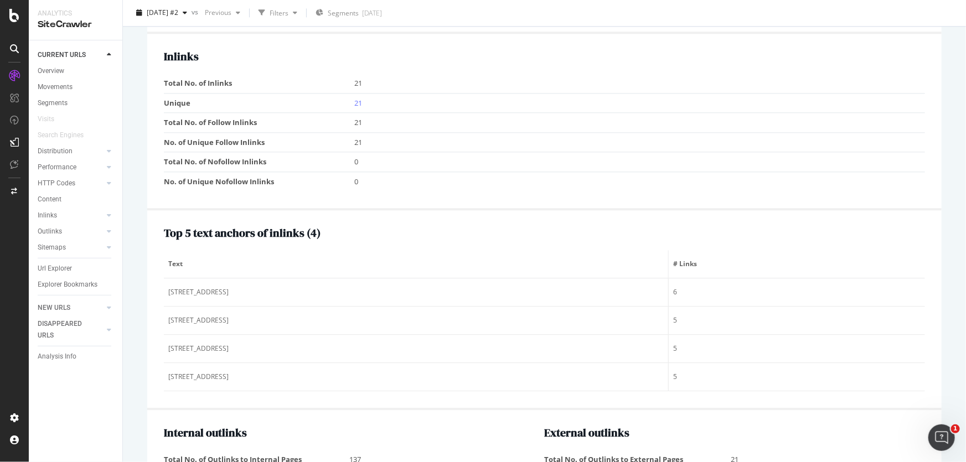
scroll to position [1309, 0]
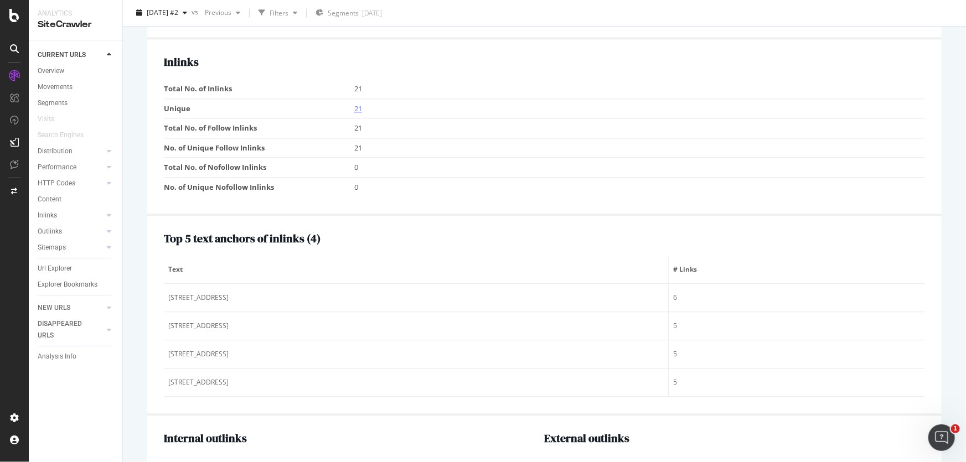
click at [358, 106] on link "21" at bounding box center [358, 108] width 8 height 10
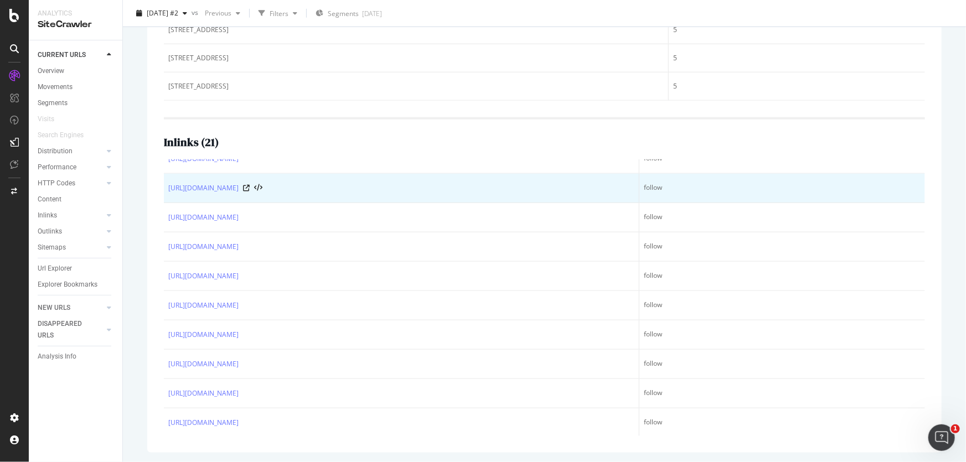
scroll to position [505, 0]
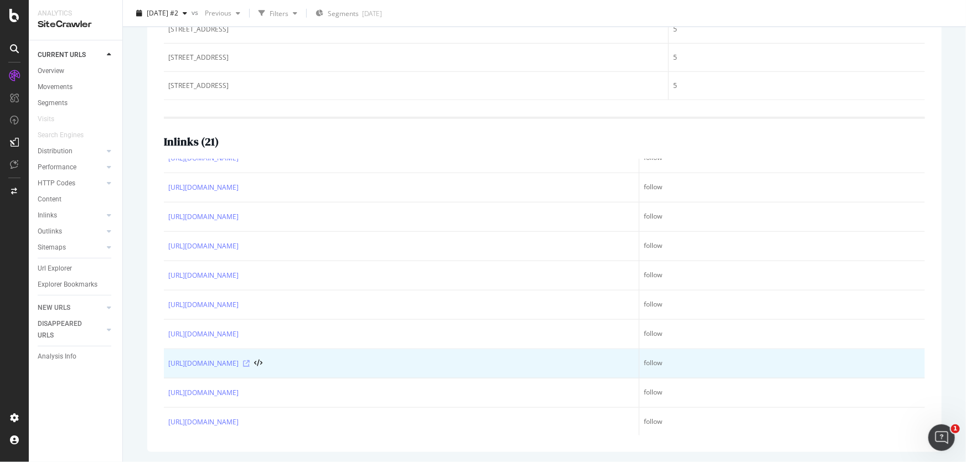
click at [250, 364] on icon at bounding box center [246, 363] width 7 height 7
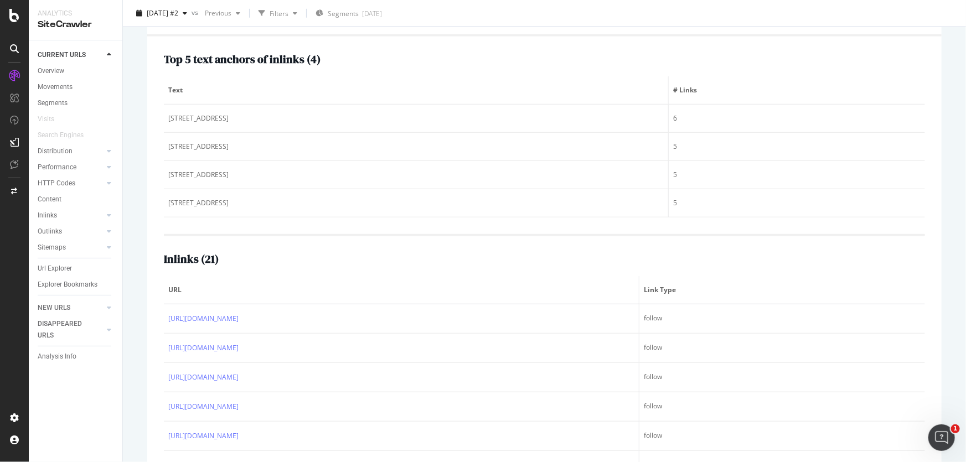
scroll to position [254, 0]
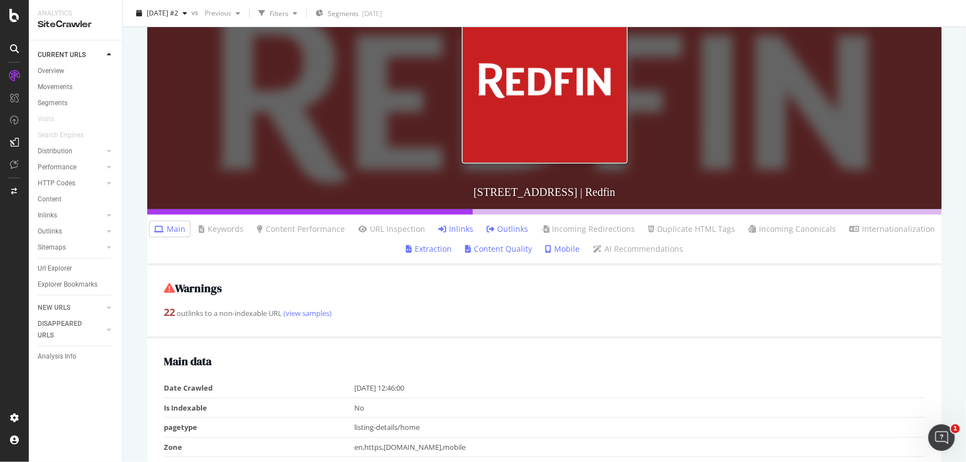
scroll to position [50, 0]
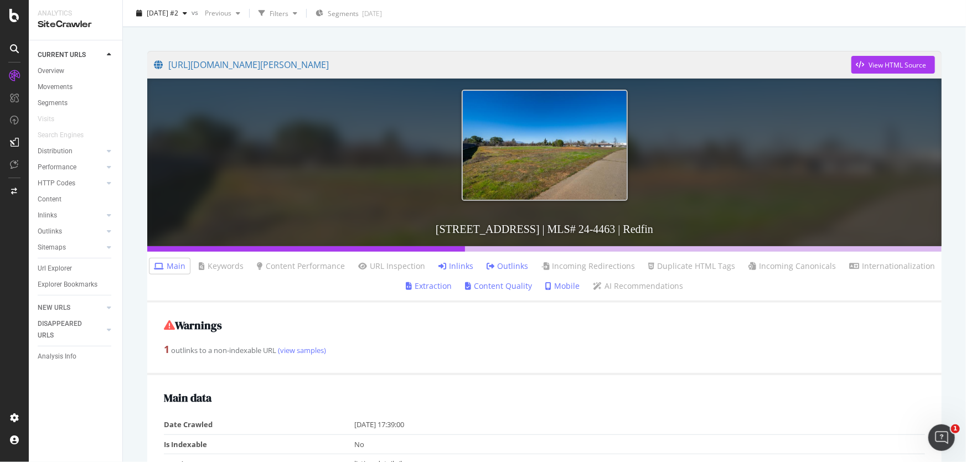
scroll to position [201, 0]
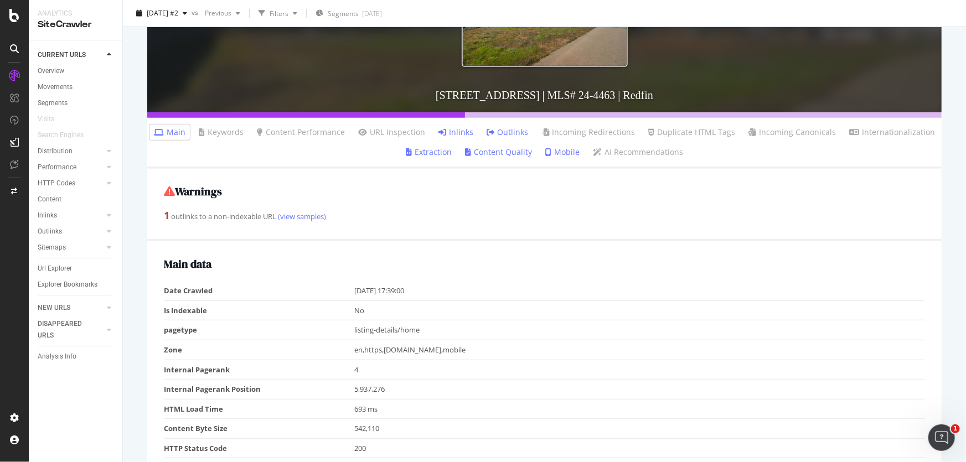
click at [455, 129] on link "Inlinks" at bounding box center [455, 132] width 35 height 11
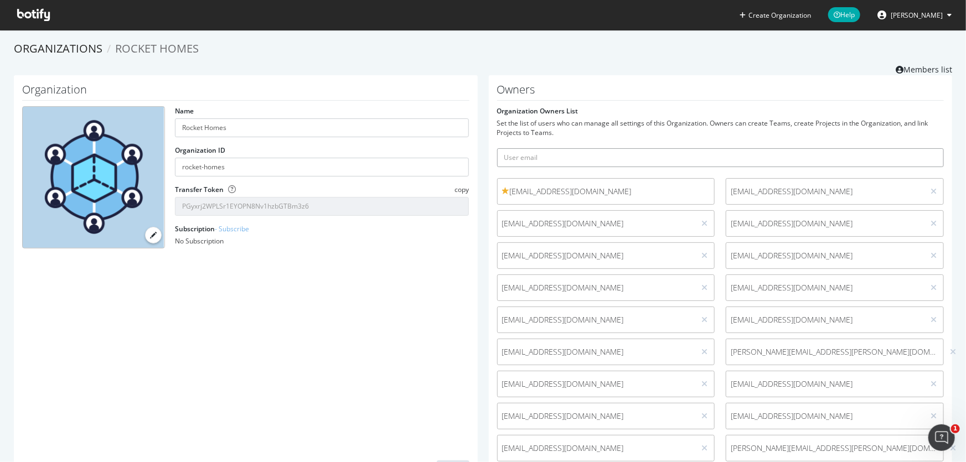
click at [567, 159] on input "text" at bounding box center [720, 157] width 447 height 19
type input "dav"
click at [925, 148] on button "submit" at bounding box center [934, 157] width 19 height 19
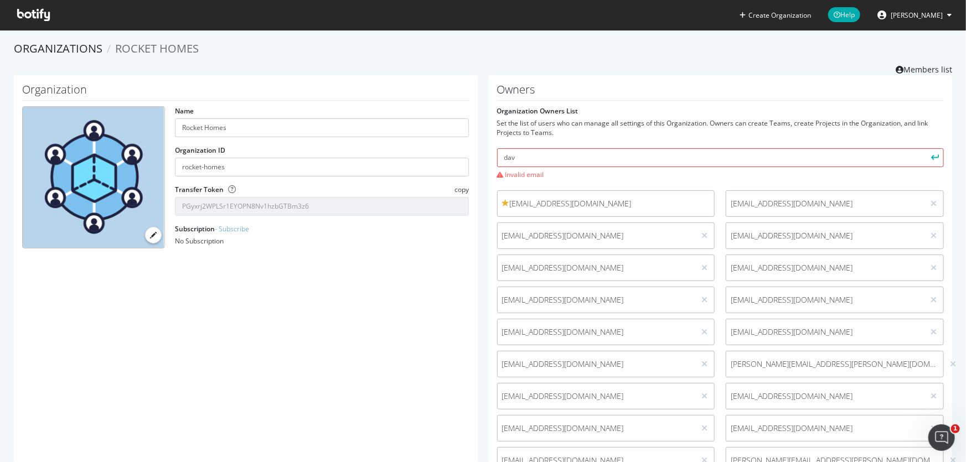
click at [548, 159] on input "dav" at bounding box center [720, 157] width 447 height 19
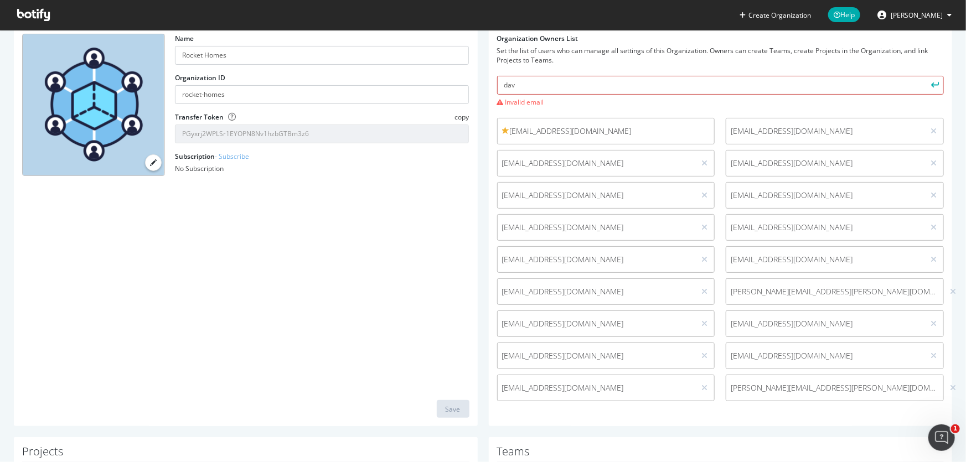
scroll to position [201, 0]
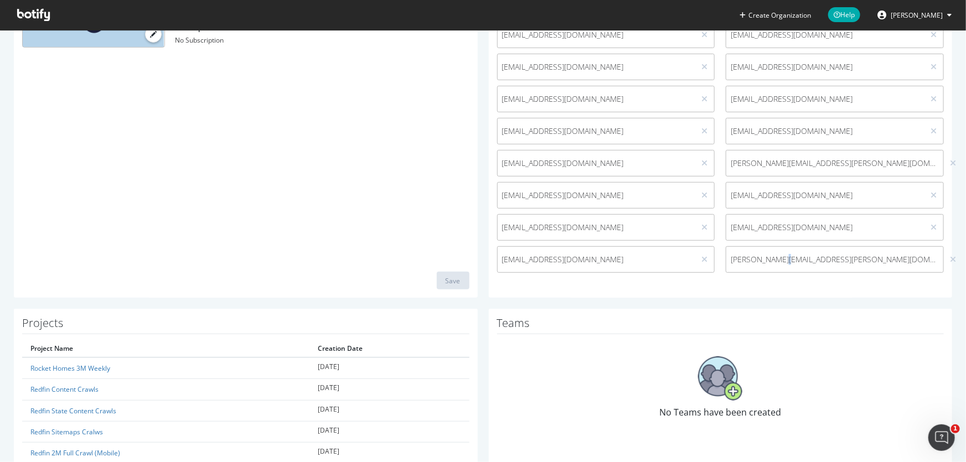
click at [772, 259] on span "david.minchala@redfin.com" at bounding box center [835, 259] width 208 height 11
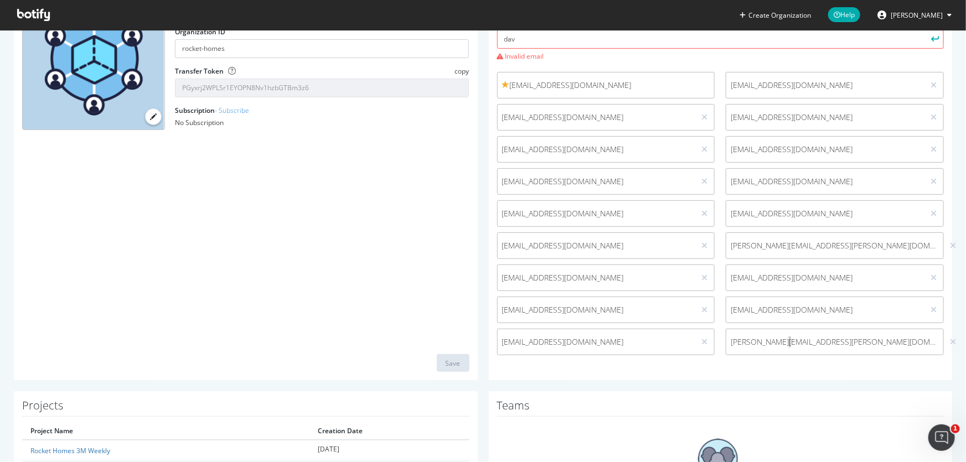
scroll to position [0, 0]
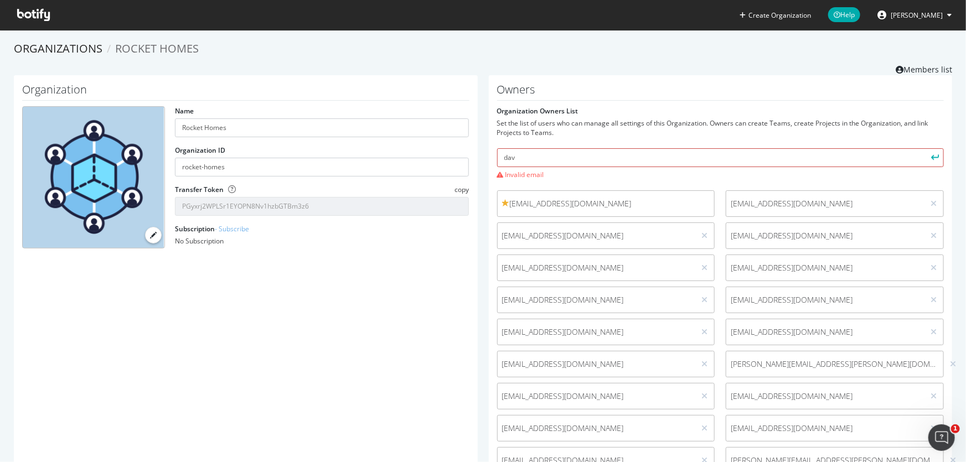
drag, startPoint x: 524, startPoint y: 157, endPoint x: 491, endPoint y: 155, distance: 32.7
click at [491, 155] on div "Owners Organization Owners List Set the list of users who can manage all settin…" at bounding box center [721, 287] width 464 height 424
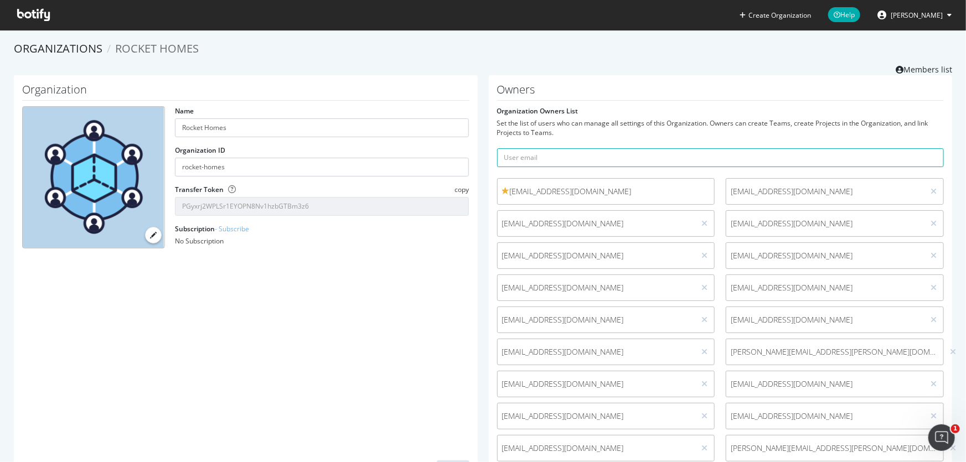
click at [597, 79] on div "Owners Organization Owners List Set the list of users who can manage all settin…" at bounding box center [721, 280] width 464 height 411
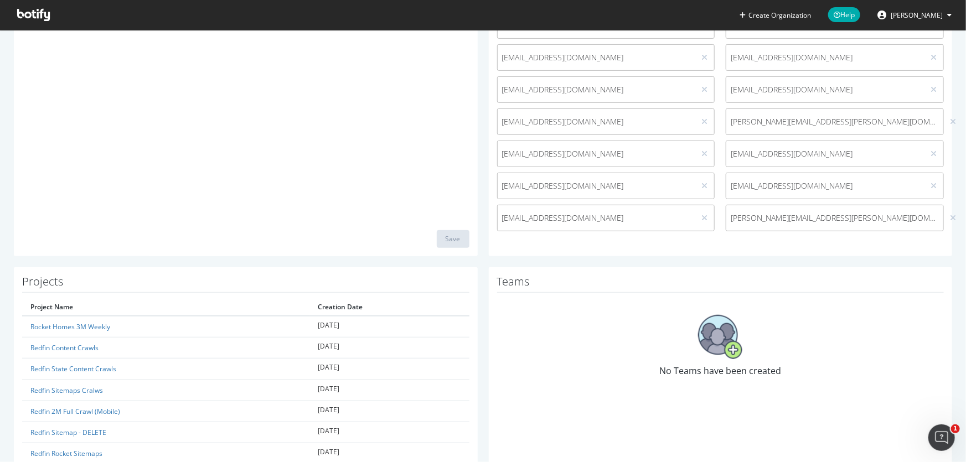
scroll to position [302, 0]
